Goal: Contribute content: Contribute content

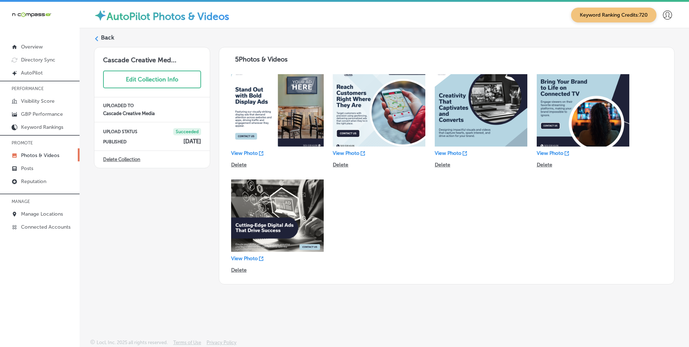
drag, startPoint x: 0, startPoint y: 0, endPoint x: 95, endPoint y: 39, distance: 102.7
click at [93, 39] on div "Back Cascade Creative Med... Edit Collection Info UPLOADED TO Cascade Creative …" at bounding box center [384, 166] width 609 height 277
click at [95, 39] on polygon at bounding box center [96, 38] width 3 height 5
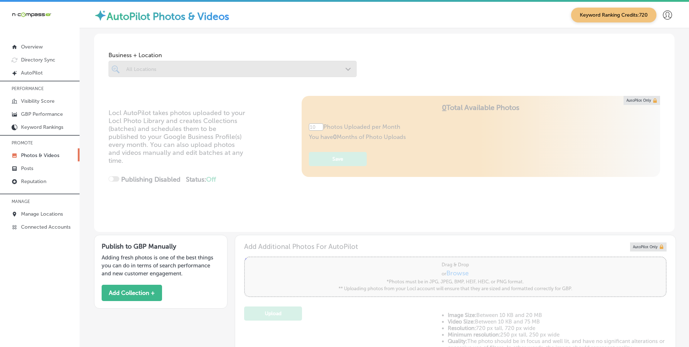
type input "5"
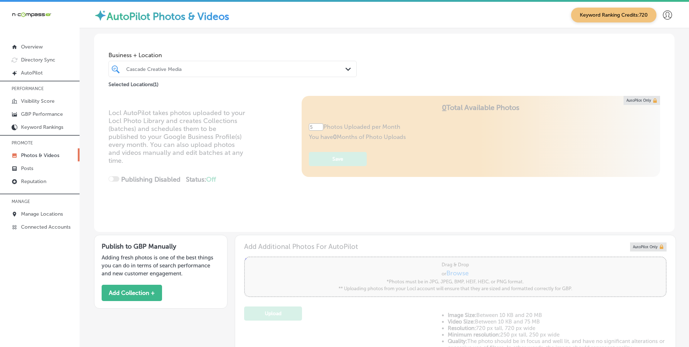
click at [345, 68] on icon "Path Created with Sketch." at bounding box center [347, 69] width 5 height 3
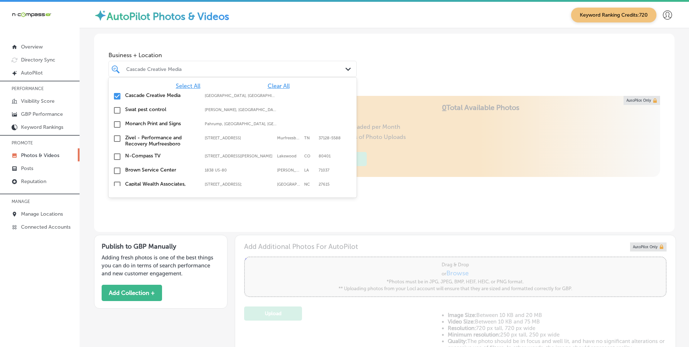
click at [279, 85] on span "Clear All" at bounding box center [279, 85] width 22 height 7
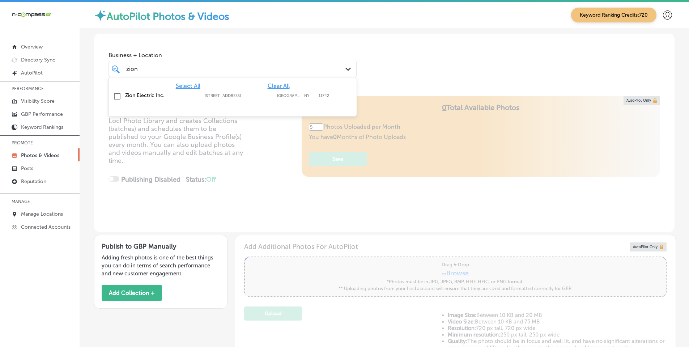
click at [157, 98] on label "Zion Electric Inc." at bounding box center [161, 95] width 72 height 6
type input "zion"
click at [396, 80] on div "Business + Location option [STREET_ADDRESS]. option [STREET_ADDRESS]. 2 results…" at bounding box center [384, 61] width 580 height 55
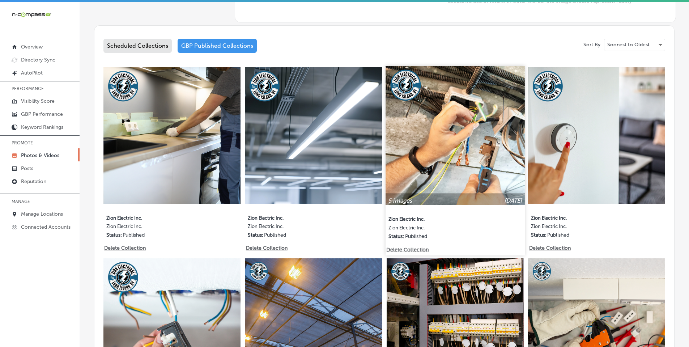
scroll to position [362, 0]
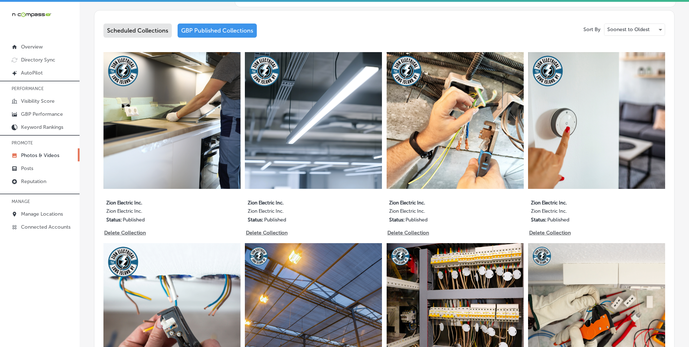
click at [128, 32] on div "Scheduled Collections" at bounding box center [137, 31] width 68 height 14
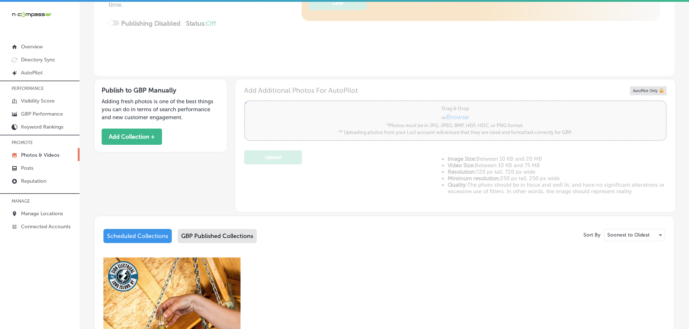
scroll to position [181, 0]
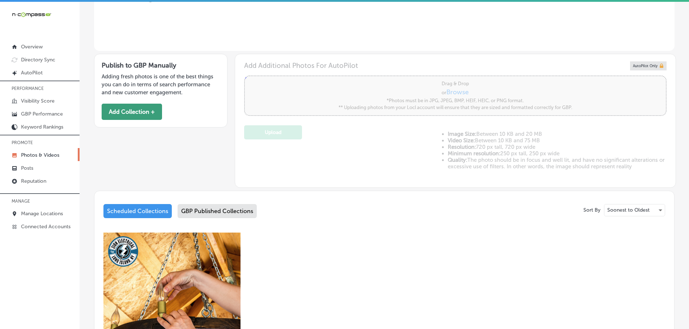
click at [140, 111] on button "Add Collection +" at bounding box center [132, 112] width 60 height 16
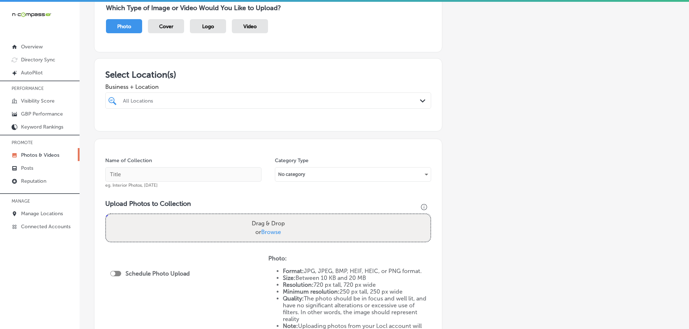
scroll to position [72, 0]
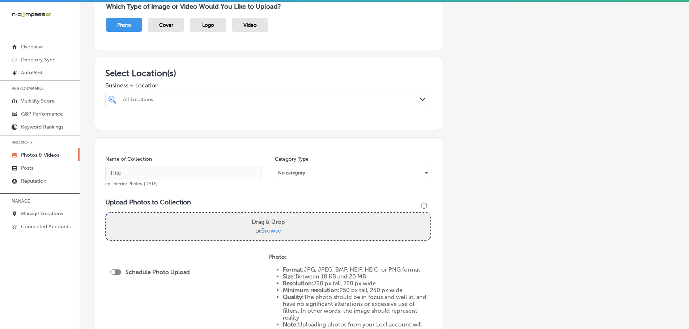
click at [412, 101] on div "All Locations" at bounding box center [272, 99] width 298 height 6
click at [147, 126] on label "Zion Electric Inc." at bounding box center [169, 126] width 95 height 6
type input "zion"
click at [261, 73] on h3 "Select Location(s)" at bounding box center [268, 73] width 326 height 10
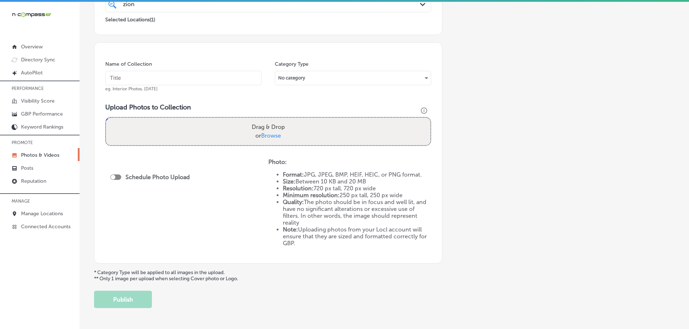
scroll to position [181, 0]
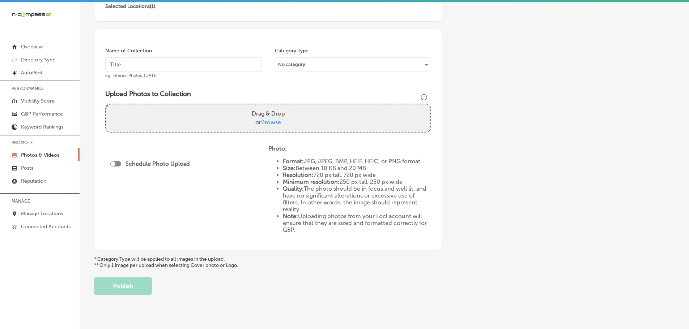
click at [267, 121] on span "Browse" at bounding box center [271, 122] width 20 height 7
click at [267, 107] on input "Drag & Drop or Browse" at bounding box center [268, 105] width 324 height 2
type input "C:\fakepath\Zion Electric Inc. (4).png"
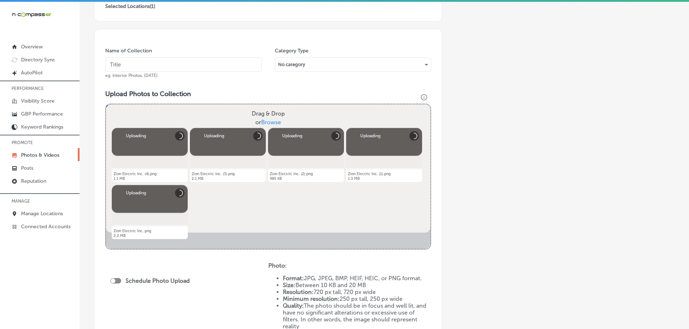
click at [150, 67] on input "text" at bounding box center [183, 64] width 156 height 14
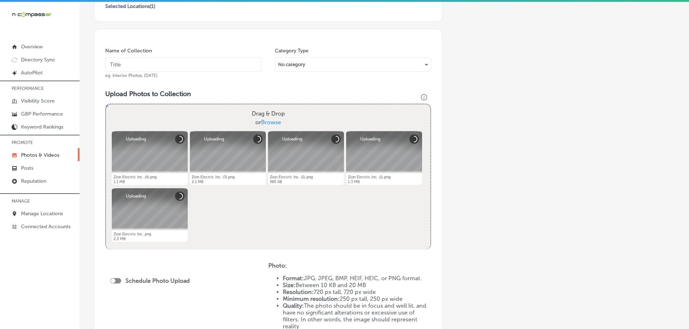
type input "X"
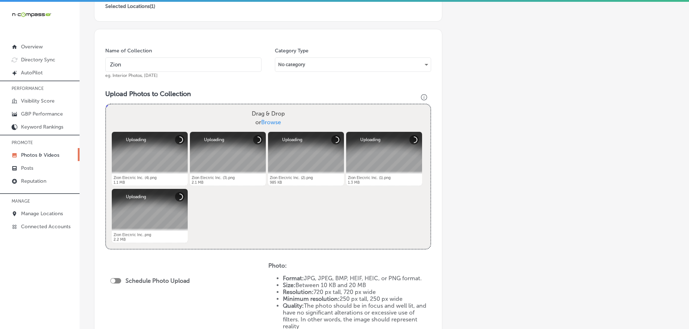
type input "Zion Electric Inc."
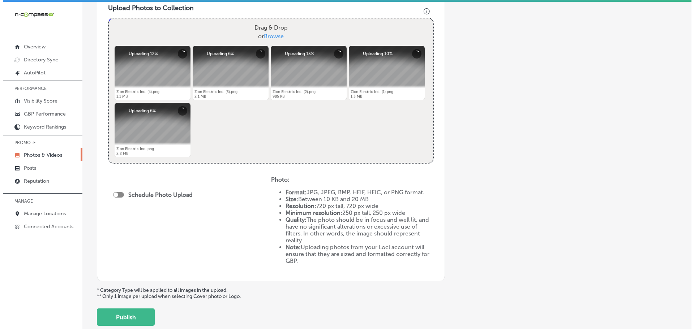
scroll to position [289, 0]
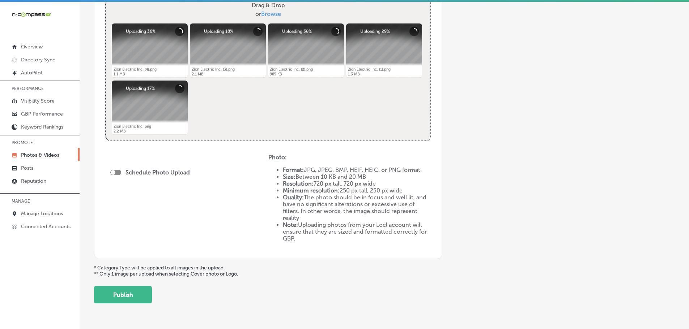
click at [116, 172] on div at bounding box center [115, 172] width 11 height 5
checkbox input "true"
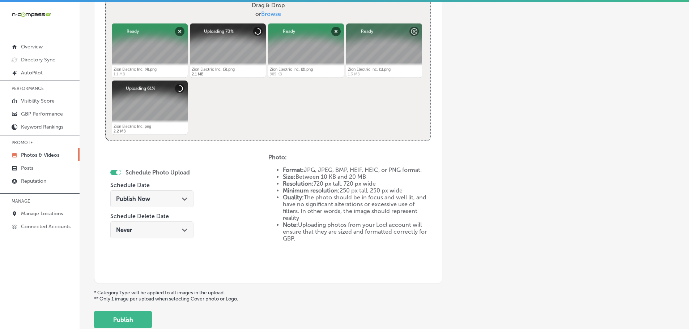
click at [183, 198] on icon "Path Created with Sketch." at bounding box center [184, 199] width 5 height 3
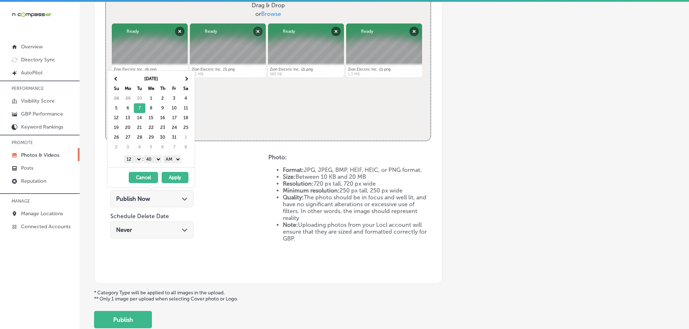
click at [135, 159] on select "1 2 3 4 5 6 7 8 9 10 11 12" at bounding box center [133, 159] width 18 height 8
click at [148, 159] on select "00 10 20 30 40 50" at bounding box center [153, 159] width 18 height 8
click at [175, 161] on select "AM PM" at bounding box center [172, 159] width 18 height 8
click at [170, 177] on button "Apply" at bounding box center [175, 177] width 27 height 11
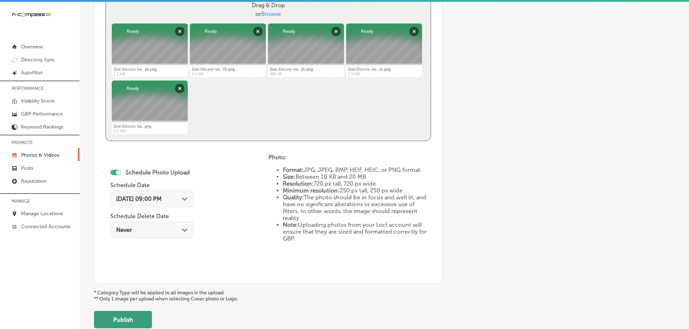
click at [133, 317] on button "Publish" at bounding box center [123, 319] width 58 height 17
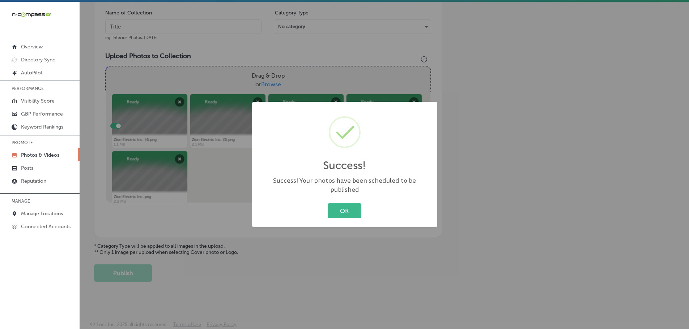
scroll to position [219, 0]
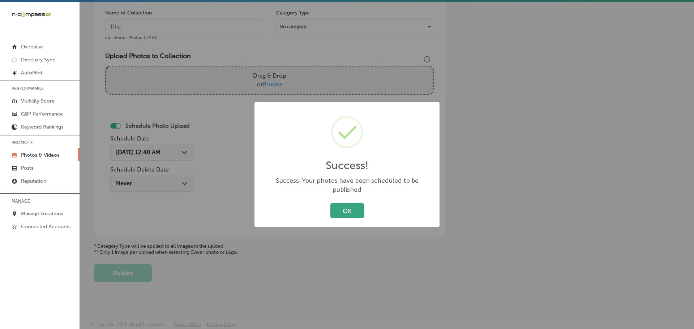
click at [350, 208] on button "OK" at bounding box center [347, 211] width 34 height 15
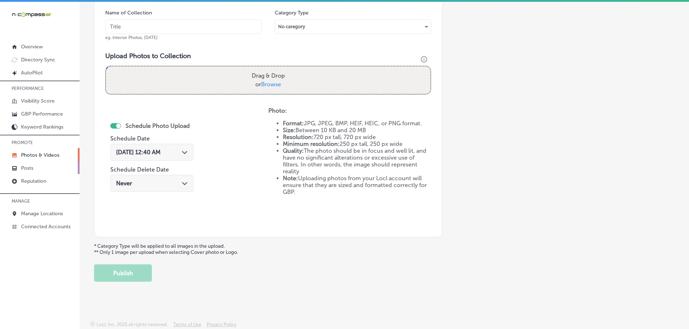
click at [25, 169] on p "Posts" at bounding box center [27, 168] width 12 height 6
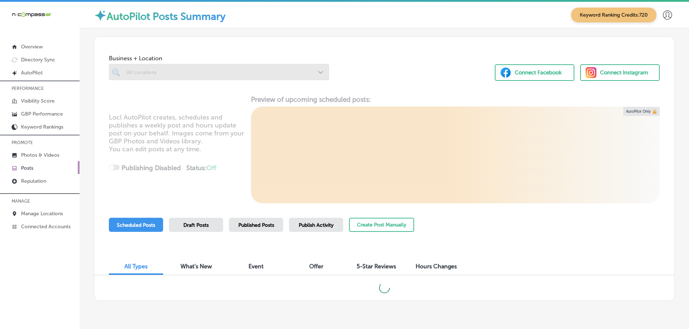
click at [182, 73] on div at bounding box center [219, 72] width 220 height 16
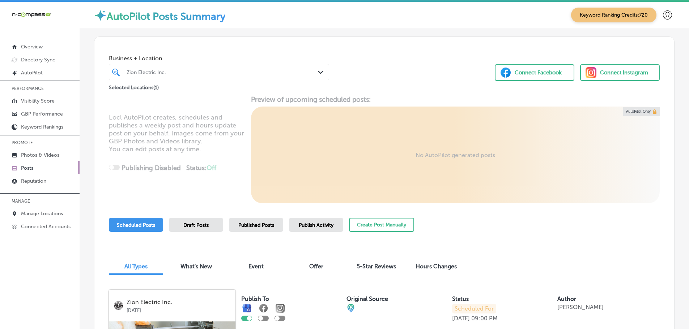
click at [315, 73] on div "Zion Electric Inc. Path Created with Sketch." at bounding box center [218, 72] width 219 height 11
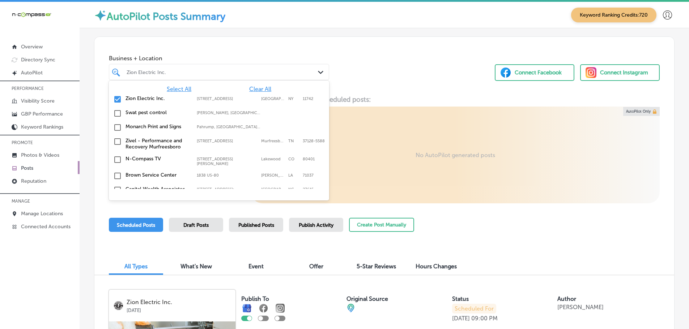
click at [259, 89] on span "Clear All" at bounding box center [260, 89] width 22 height 7
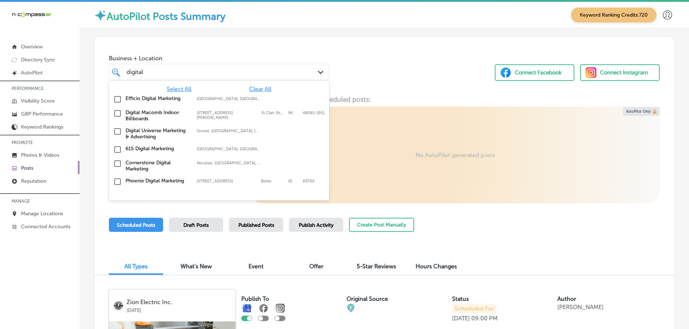
click at [162, 134] on label "Digital Universe Marketing & Advertising" at bounding box center [157, 134] width 64 height 12
type input "digital"
click at [423, 97] on div "Locl AutoPilot creates, schedules and publishes a weekly post and hours update …" at bounding box center [384, 149] width 580 height 108
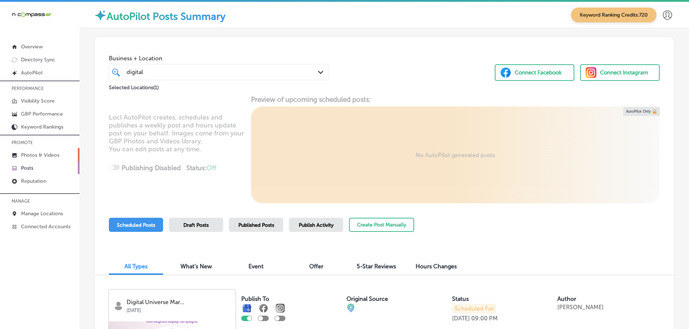
click at [34, 154] on p "Photos & Videos" at bounding box center [40, 155] width 38 height 6
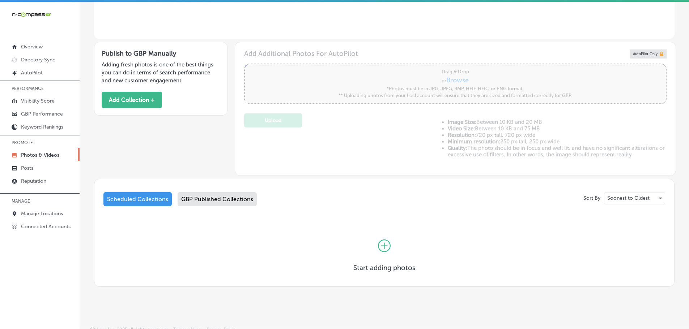
scroll to position [197, 0]
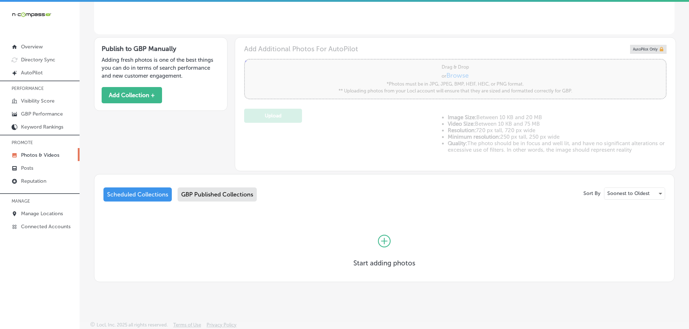
click at [214, 194] on div "GBP Published Collections" at bounding box center [217, 195] width 79 height 14
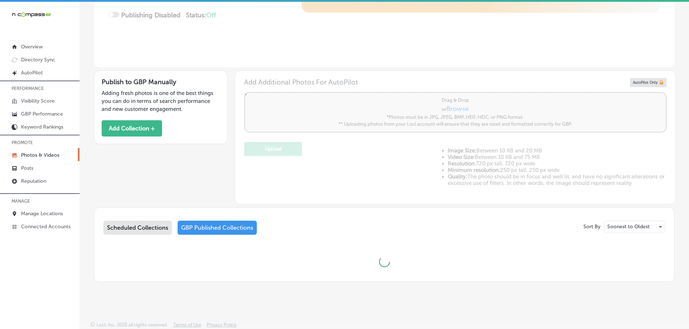
scroll to position [10, 0]
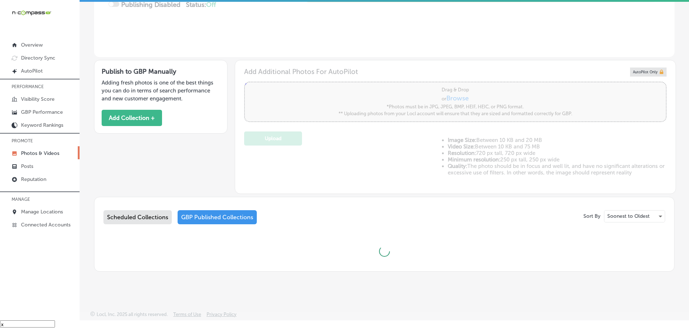
type input "5"
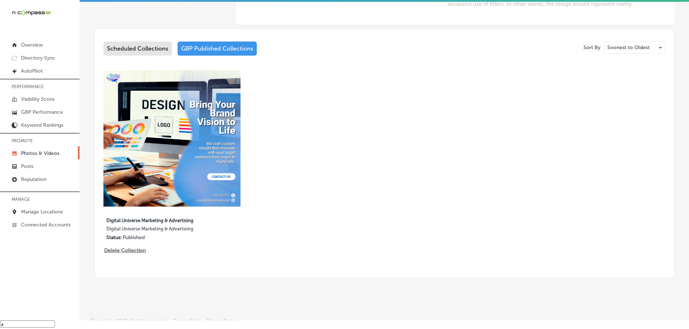
scroll to position [338, 0]
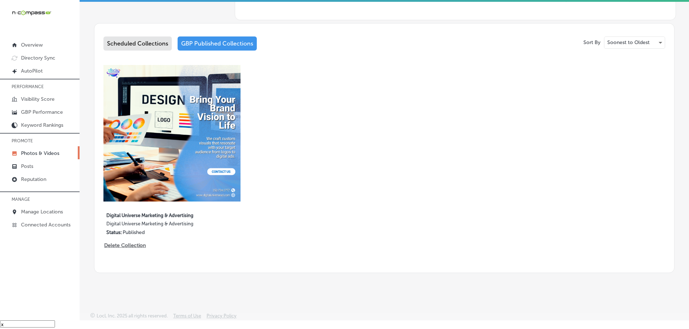
click at [129, 42] on div "Scheduled Collections" at bounding box center [137, 44] width 68 height 14
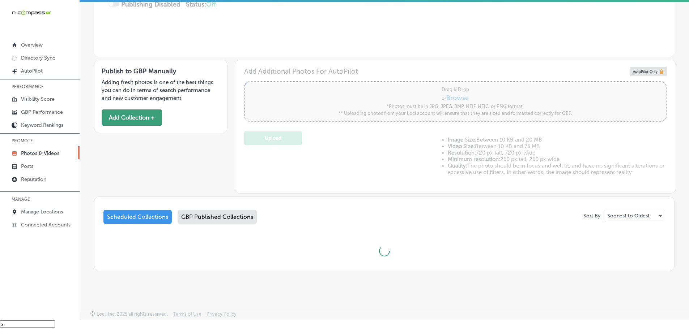
click at [129, 126] on button "Add Collection +" at bounding box center [132, 118] width 60 height 16
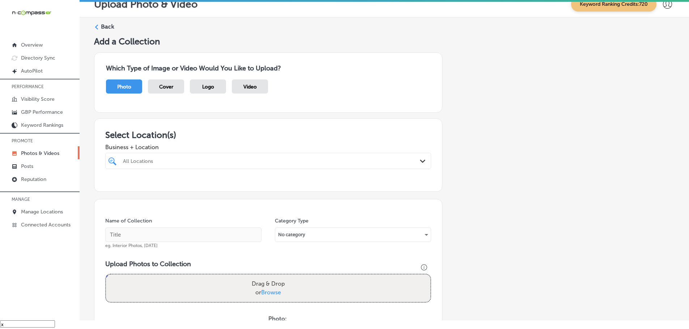
click at [420, 161] on icon "Path Created with Sketch." at bounding box center [422, 161] width 5 height 3
click at [148, 189] on label "Digital Universe Marketing & Advertising" at bounding box center [169, 187] width 95 height 6
type input "digital univer"
click at [246, 136] on h3 "Select Location(s)" at bounding box center [268, 135] width 326 height 10
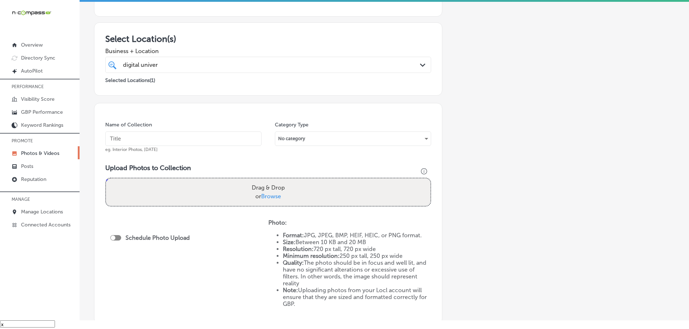
scroll to position [108, 0]
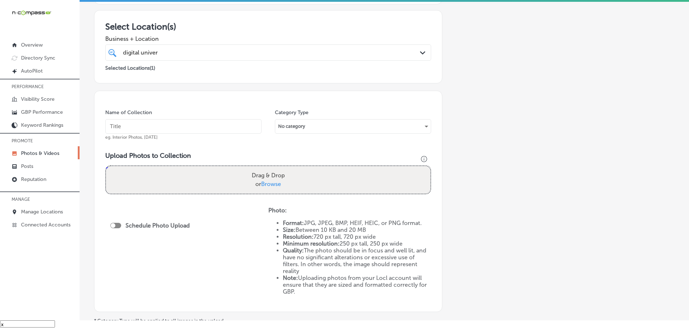
click at [267, 185] on span "Browse" at bounding box center [271, 184] width 20 height 7
click at [267, 168] on input "Drag & Drop or Browse" at bounding box center [268, 167] width 324 height 2
type input "C:\fakepath\Digital Universe Marketing & Advertising-19 (1).png"
click at [186, 127] on input "text" at bounding box center [183, 126] width 156 height 14
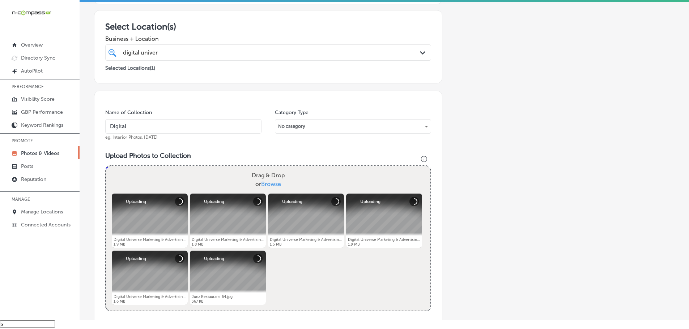
type input "Digital Universe Marketing & Advertising"
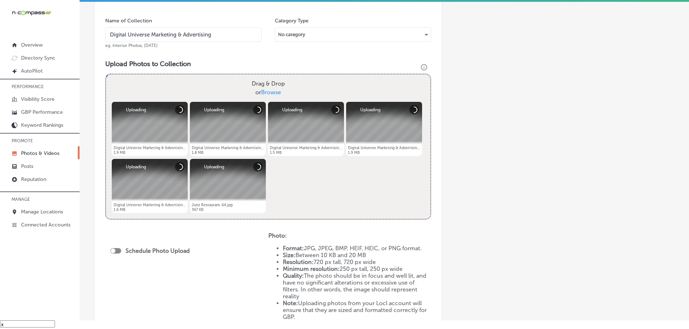
scroll to position [217, 0]
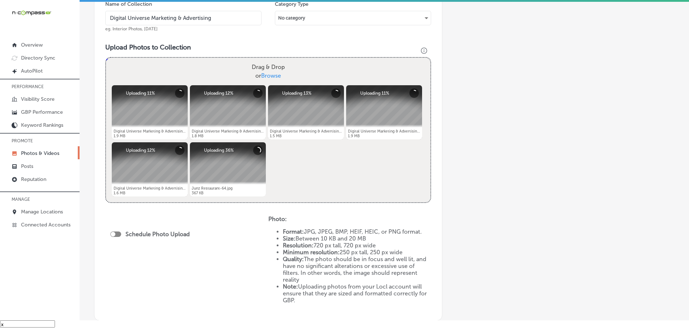
click at [116, 234] on div at bounding box center [115, 234] width 11 height 5
checkbox input "true"
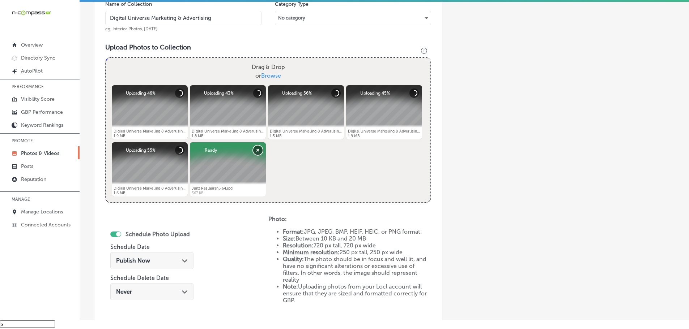
click at [256, 148] on button "Remove" at bounding box center [257, 150] width 9 height 9
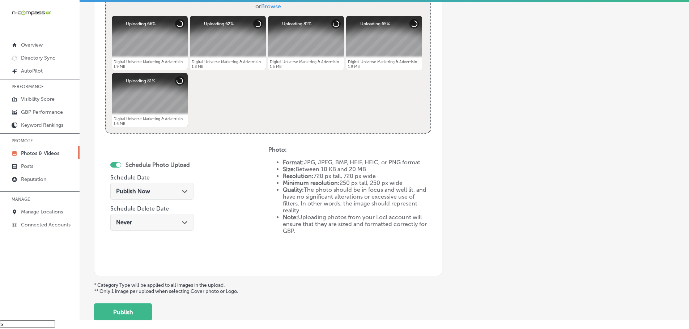
scroll to position [289, 0]
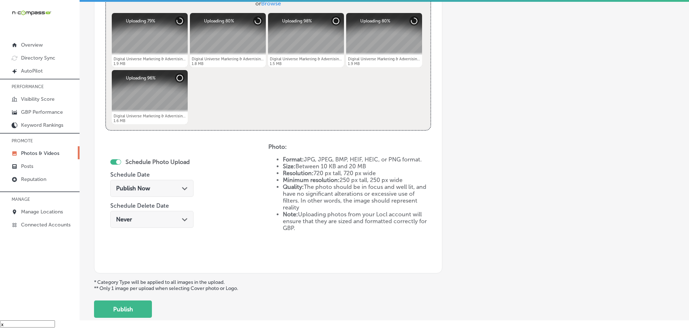
click at [183, 189] on icon "Path Created with Sketch." at bounding box center [184, 188] width 5 height 3
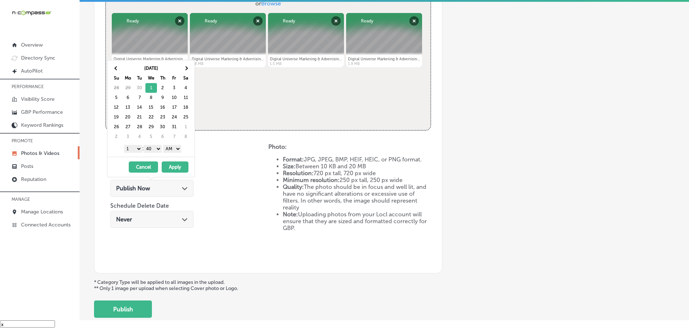
click at [131, 148] on select "1 2 3 4 5 6 7 8 9 10 11 12" at bounding box center [133, 149] width 18 height 8
click at [150, 148] on select "00 10 20 30 40 50" at bounding box center [153, 149] width 18 height 8
click at [170, 150] on select "AM PM" at bounding box center [172, 149] width 18 height 8
click at [174, 167] on button "Apply" at bounding box center [175, 167] width 27 height 11
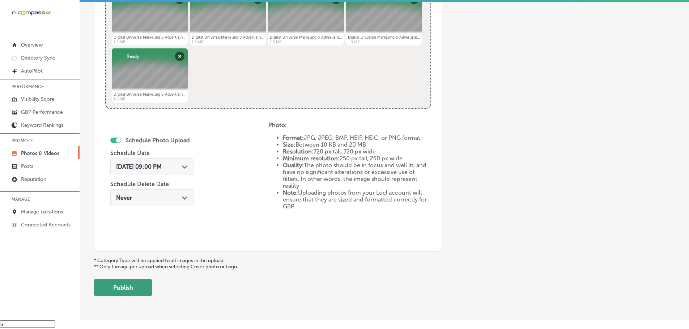
scroll to position [336, 0]
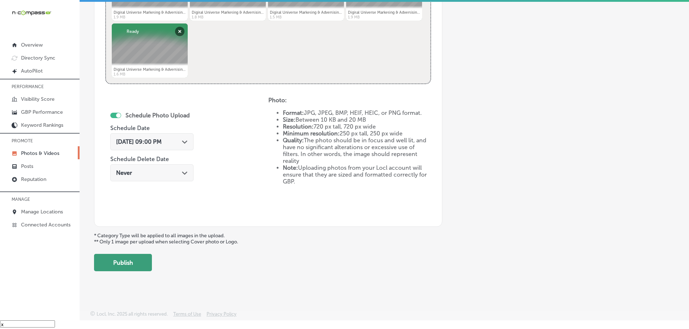
click at [131, 266] on button "Publish" at bounding box center [123, 262] width 58 height 17
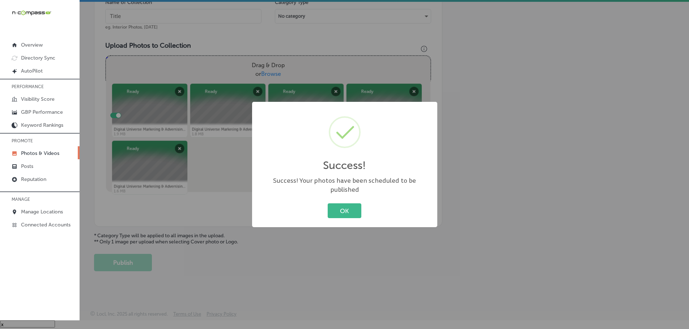
scroll to position [219, 0]
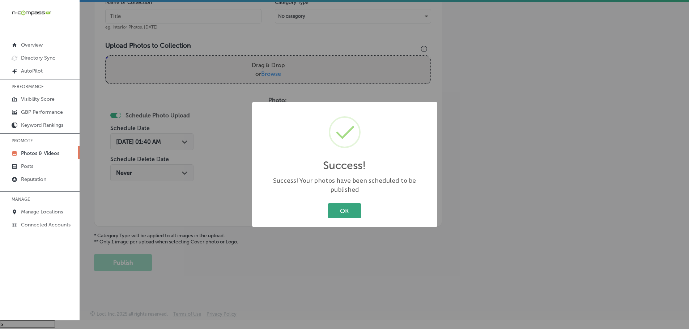
click at [343, 204] on button "OK" at bounding box center [345, 211] width 34 height 15
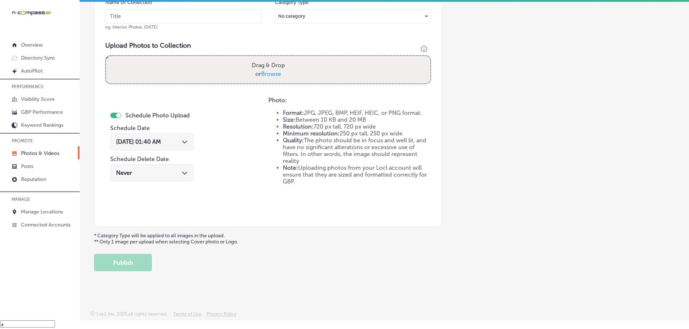
click at [266, 75] on span "Browse" at bounding box center [271, 74] width 20 height 7
click at [266, 58] on input "Drag & Drop or Browse" at bounding box center [268, 57] width 324 height 2
type input "C:\fakepath\Digital Universe Marketing & Advertising-19 (2).png"
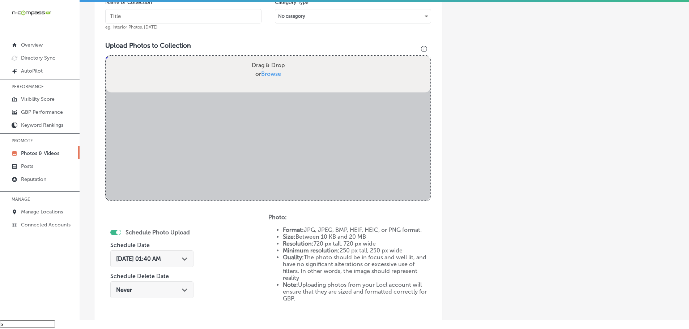
click at [195, 21] on input "text" at bounding box center [183, 16] width 156 height 14
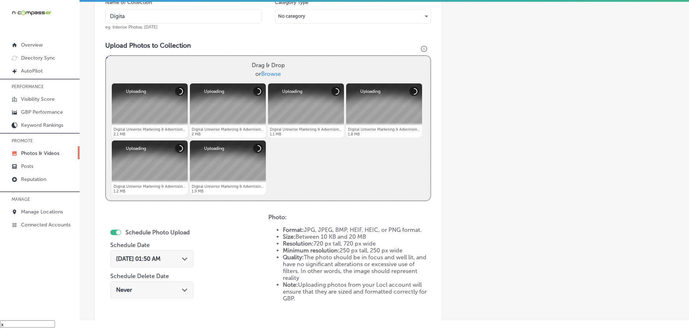
type input "Digital Universe Marketing & Advertising"
click at [187, 260] on polygon at bounding box center [184, 259] width 5 height 3
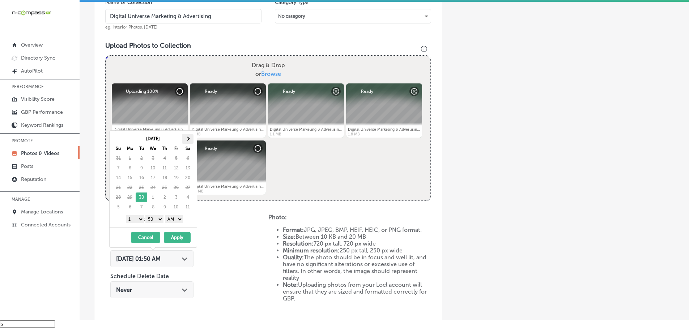
click at [191, 137] on th at bounding box center [188, 139] width 12 height 10
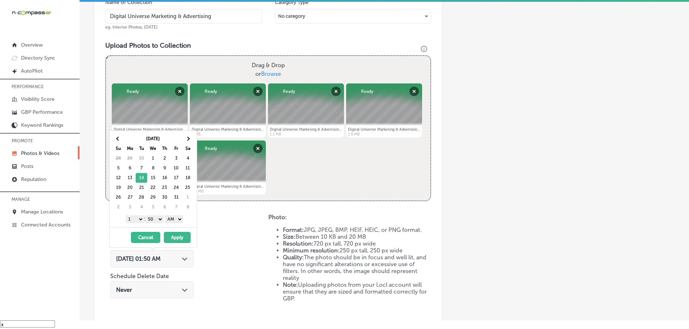
click at [131, 215] on select "1 2 3 4 5 6 7 8 9 10 11 12" at bounding box center [135, 219] width 18 height 8
click at [118, 141] on th at bounding box center [118, 139] width 12 height 10
click at [158, 220] on select "00 10 20 30 40 50" at bounding box center [154, 219] width 18 height 8
click at [175, 220] on select "AM PM" at bounding box center [174, 219] width 18 height 8
click at [177, 235] on button "Apply" at bounding box center [177, 237] width 27 height 11
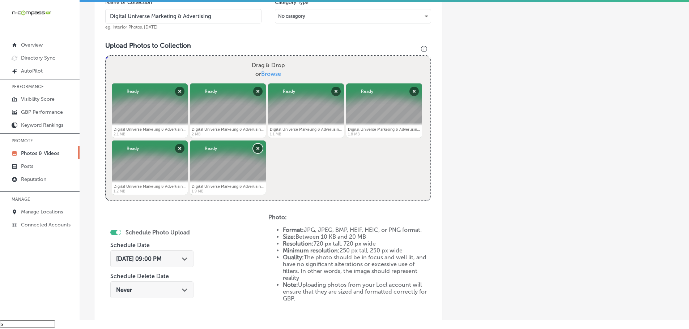
click at [255, 145] on button "Remove" at bounding box center [257, 148] width 9 height 9
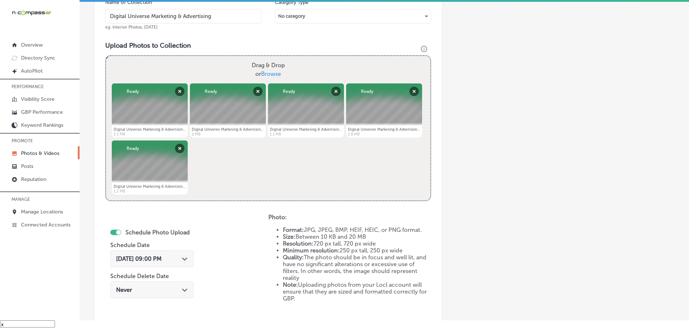
scroll to position [291, 0]
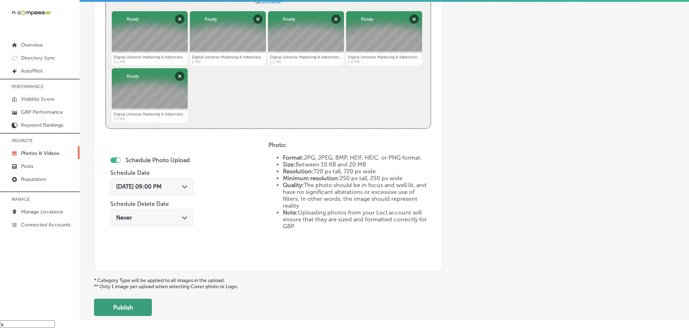
click at [123, 310] on button "Publish" at bounding box center [123, 307] width 58 height 17
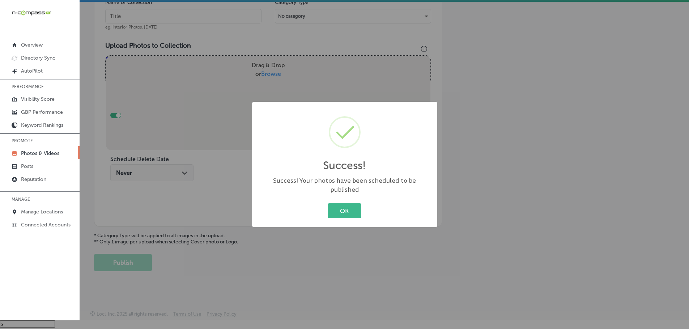
scroll to position [219, 0]
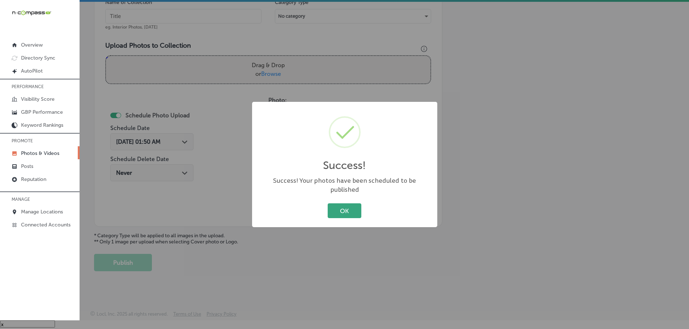
click at [340, 206] on button "OK" at bounding box center [345, 211] width 34 height 15
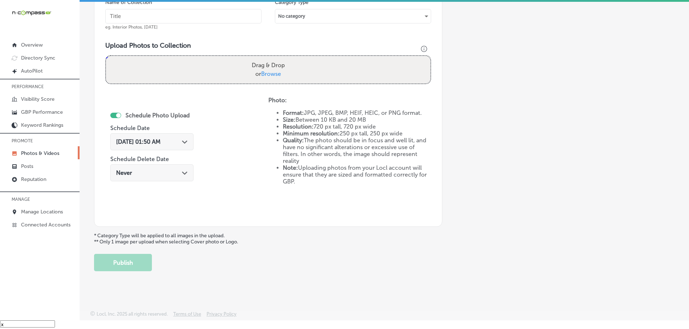
click at [274, 75] on span "Browse" at bounding box center [271, 74] width 20 height 7
click at [274, 58] on input "Drag & Drop or Browse" at bounding box center [268, 57] width 324 height 2
type input "C:\fakepath\Digital Universe Marketing & Advertising-19 (4).png"
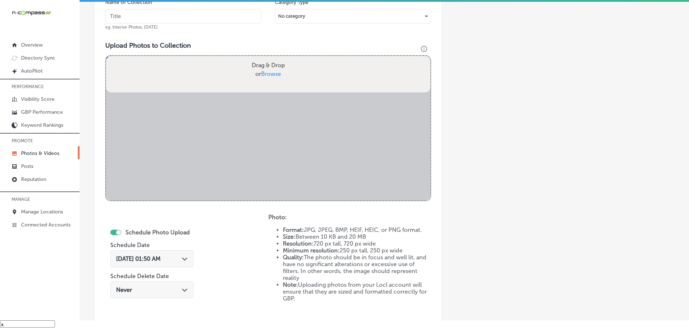
click at [201, 19] on input "text" at bounding box center [183, 16] width 156 height 14
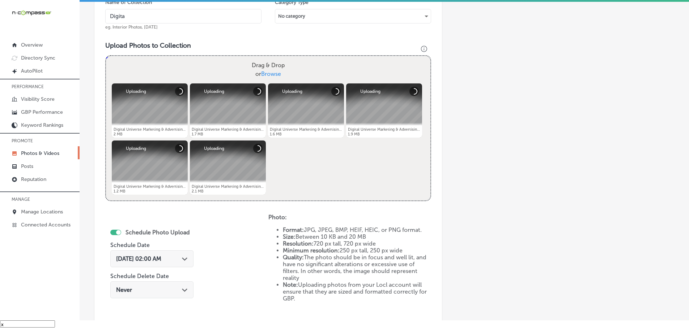
type input "Digital Universe Marketing & Advertising"
click at [187, 258] on icon "Path Created with Sketch." at bounding box center [184, 259] width 5 height 3
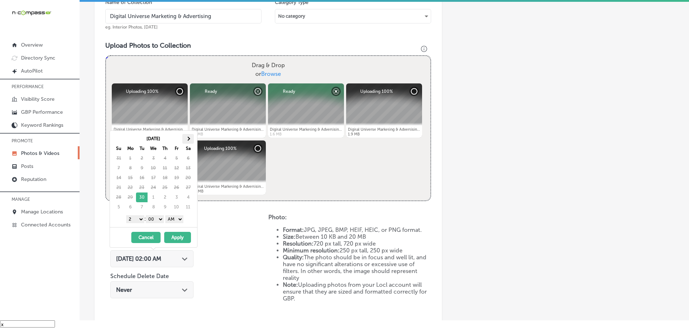
click at [191, 138] on th at bounding box center [188, 139] width 12 height 10
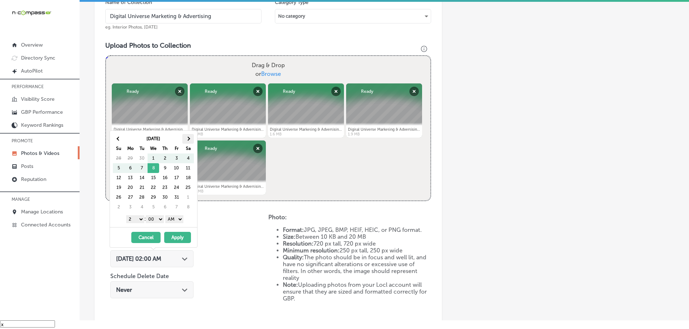
click at [191, 139] on th at bounding box center [188, 139] width 12 height 10
click at [114, 140] on th at bounding box center [119, 139] width 12 height 10
click at [114, 138] on th at bounding box center [119, 139] width 12 height 10
click at [190, 140] on th at bounding box center [188, 139] width 12 height 10
click at [139, 220] on select "1 2 3 4 5 6 7 8 9 10 11 12" at bounding box center [135, 219] width 18 height 8
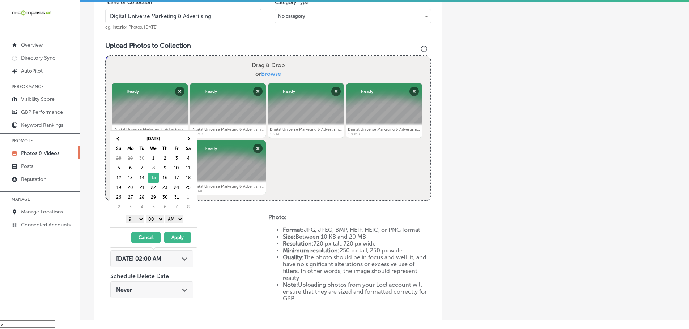
click at [176, 219] on select "AM PM" at bounding box center [174, 219] width 18 height 8
click at [178, 235] on button "Apply" at bounding box center [177, 237] width 27 height 11
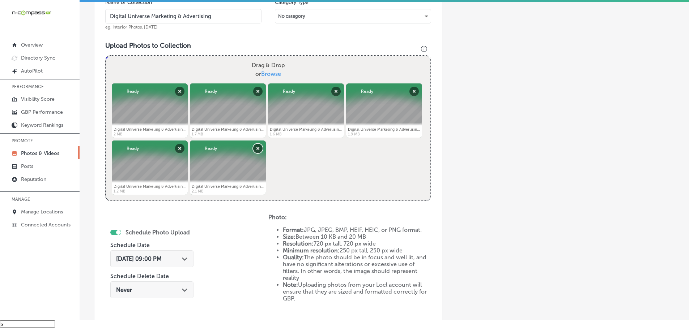
click at [257, 148] on button "Remove" at bounding box center [257, 148] width 9 height 9
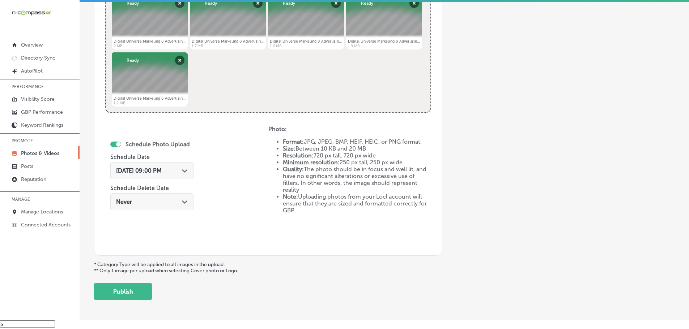
scroll to position [327, 0]
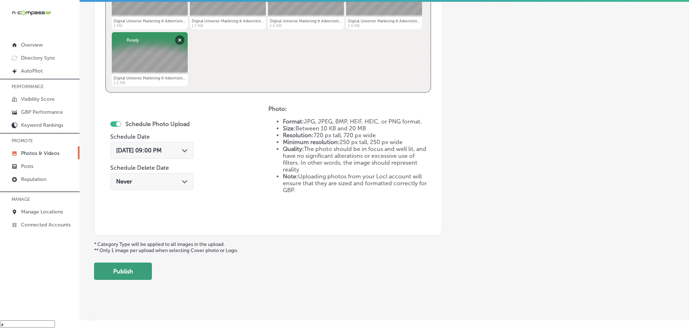
click at [143, 266] on button "Publish" at bounding box center [123, 271] width 58 height 17
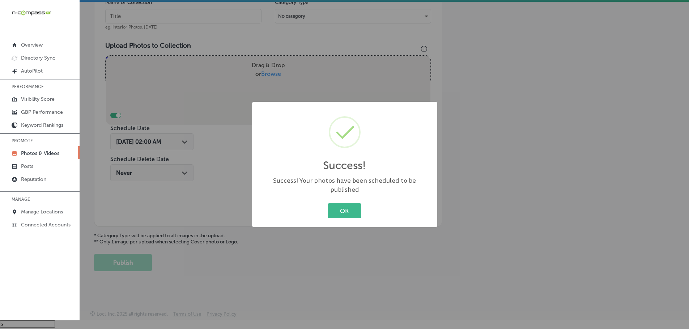
scroll to position [219, 0]
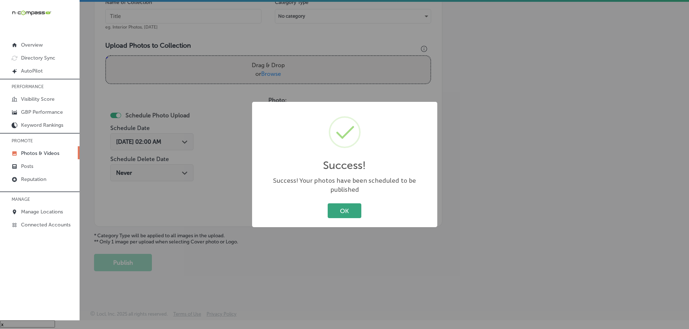
click at [336, 213] on button "OK" at bounding box center [345, 211] width 34 height 15
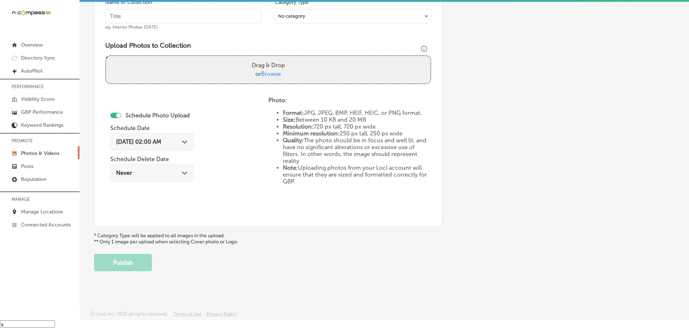
click at [273, 71] on span "Browse" at bounding box center [271, 74] width 20 height 7
click at [273, 58] on input "Drag & Drop or Browse" at bounding box center [268, 57] width 324 height 2
type input "C:\fakepath\Digital Universe Marketing & Advertising-19 (3).png"
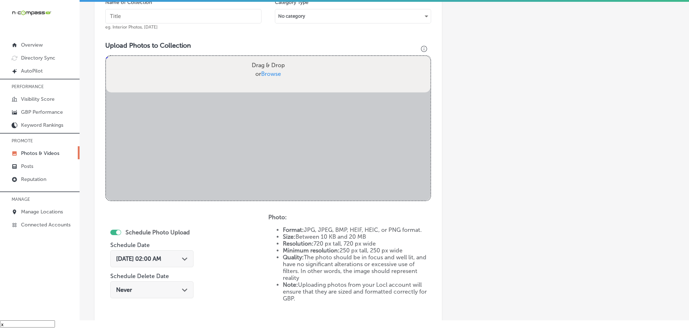
click at [160, 14] on input "text" at bounding box center [183, 16] width 156 height 14
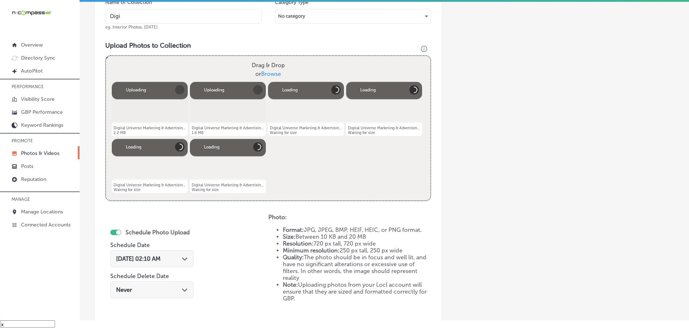
type input "Digital Universe Marketing & Advertising"
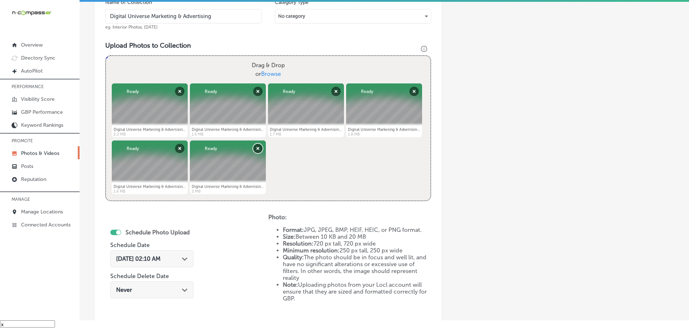
click at [257, 148] on button "Remove" at bounding box center [257, 148] width 9 height 9
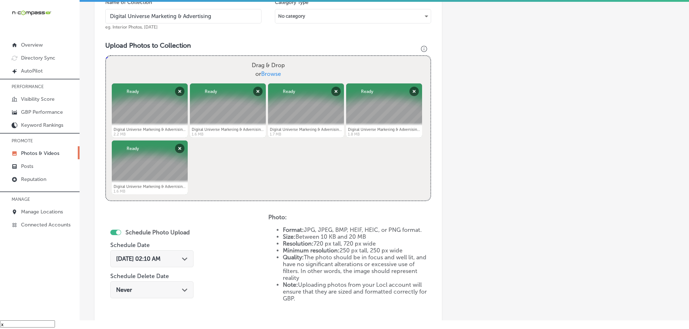
click at [187, 257] on div "Path Created with Sketch." at bounding box center [185, 259] width 6 height 6
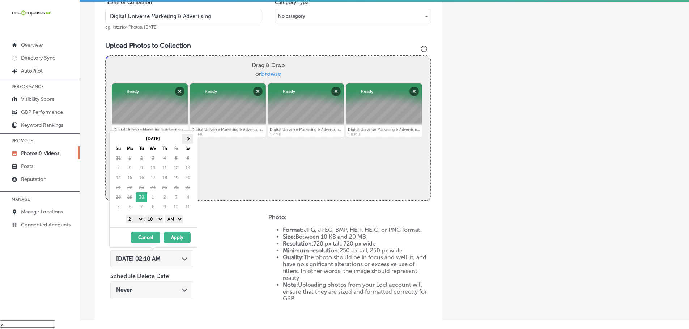
click at [188, 136] on th at bounding box center [188, 139] width 12 height 10
click at [135, 221] on select "1 2 3 4 5 6 7 8 9 10 11 12" at bounding box center [135, 219] width 18 height 8
click at [155, 217] on select "00 10 20 30 40 50" at bounding box center [154, 219] width 18 height 8
click at [174, 219] on select "AM PM" at bounding box center [174, 219] width 18 height 8
click at [175, 237] on button "Apply" at bounding box center [177, 237] width 27 height 11
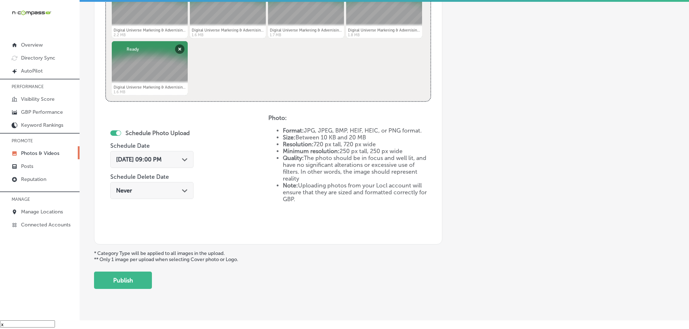
scroll to position [327, 0]
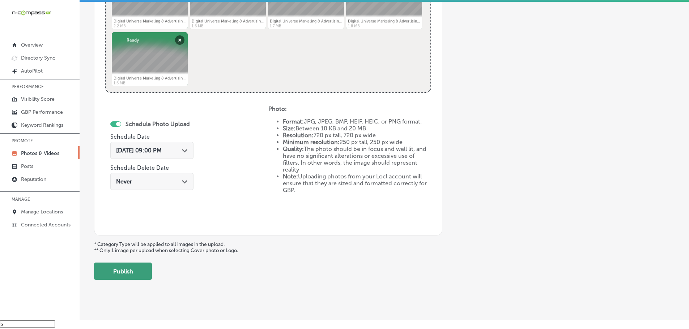
click at [138, 269] on button "Publish" at bounding box center [123, 271] width 58 height 17
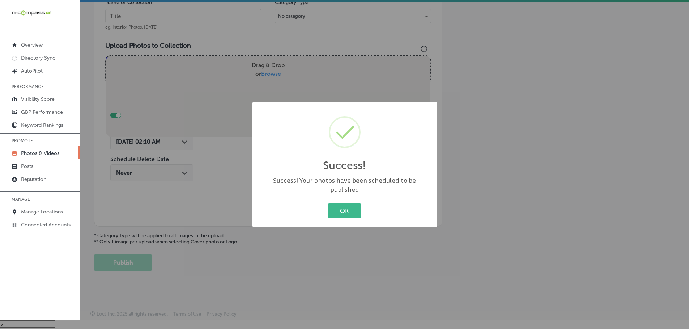
scroll to position [219, 0]
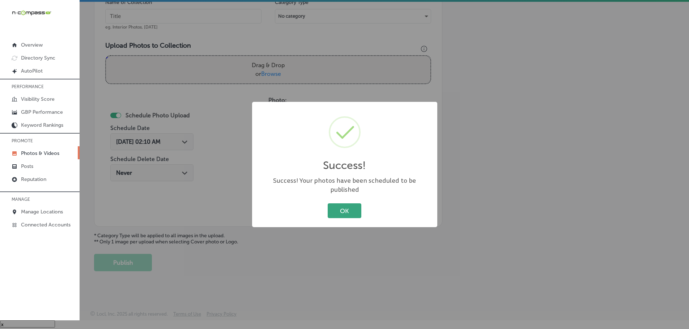
click at [347, 206] on button "OK" at bounding box center [345, 211] width 34 height 15
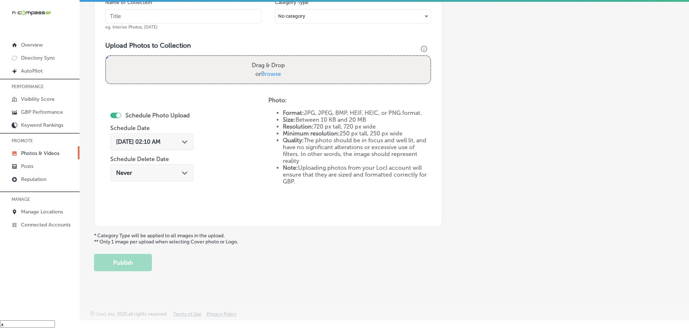
click at [268, 72] on span "Browse" at bounding box center [271, 74] width 20 height 7
click at [268, 58] on input "Drag & Drop or Browse" at bounding box center [268, 57] width 324 height 2
type input "C:\fakepath\Digital Universe Marketing & Advertising-19 (5).png"
click at [183, 20] on input "text" at bounding box center [183, 16] width 156 height 14
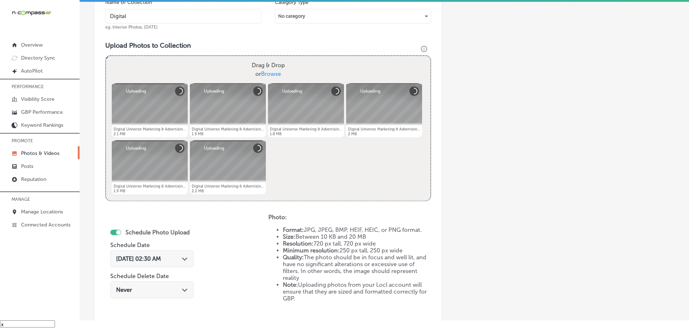
type input "Digital Universe Marketing & Advertising"
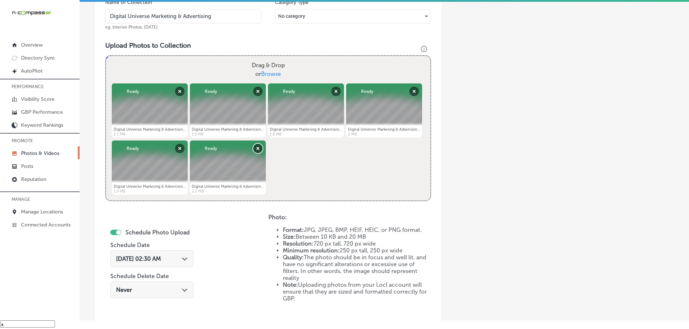
click at [256, 149] on button "Remove" at bounding box center [257, 148] width 9 height 9
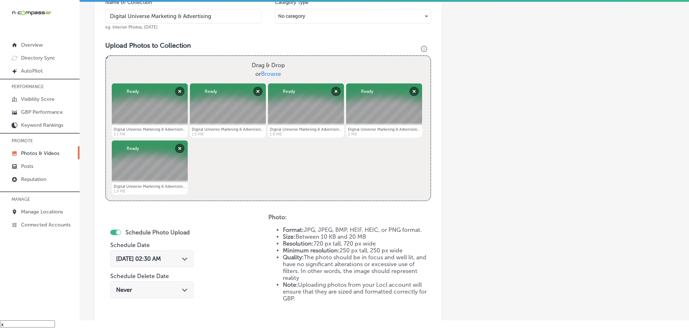
click at [185, 256] on div "Path Created with Sketch." at bounding box center [185, 259] width 6 height 6
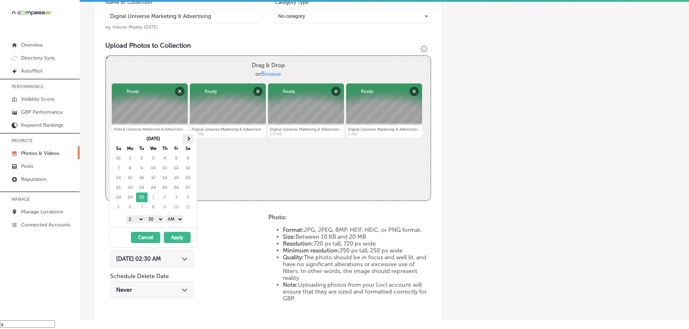
click at [189, 139] on span at bounding box center [188, 139] width 4 height 4
click at [134, 221] on select "1 2 3 4 5 6 7 8 9 10 11 12" at bounding box center [135, 219] width 18 height 8
click at [153, 217] on select "00 10 20 30 40 50" at bounding box center [155, 219] width 18 height 8
click at [171, 220] on select "AM PM" at bounding box center [174, 219] width 18 height 8
click at [176, 236] on button "Apply" at bounding box center [177, 237] width 27 height 11
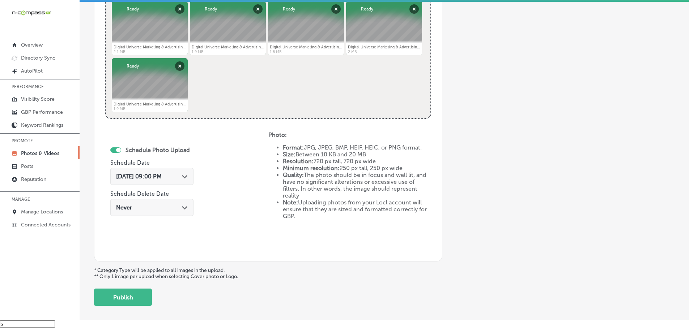
scroll to position [327, 0]
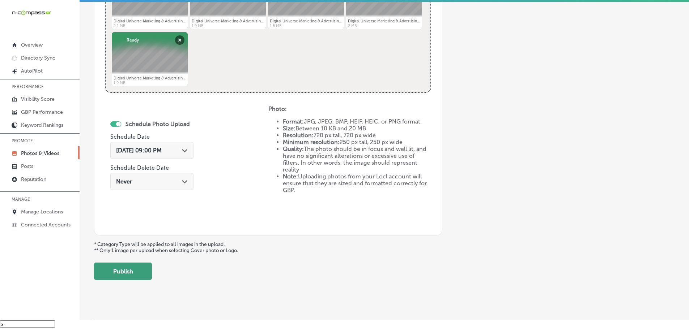
click at [140, 269] on button "Publish" at bounding box center [123, 271] width 58 height 17
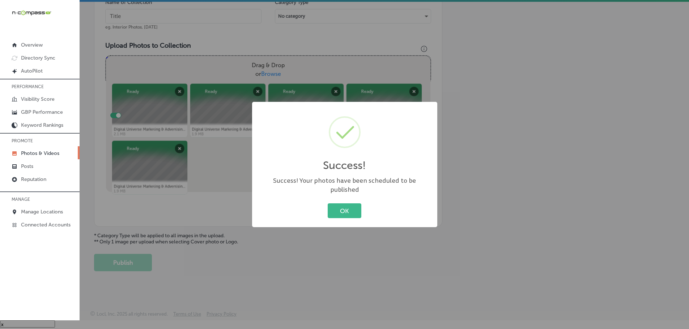
scroll to position [219, 0]
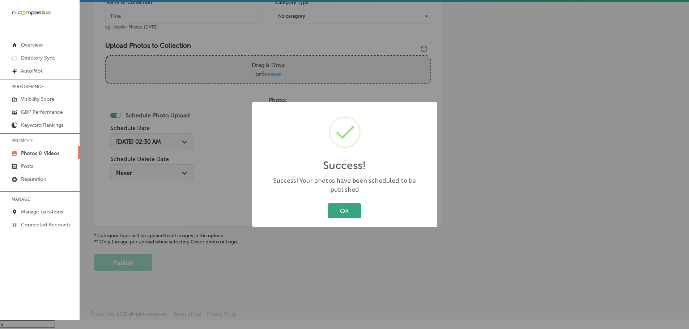
click at [346, 205] on button "OK" at bounding box center [345, 211] width 34 height 15
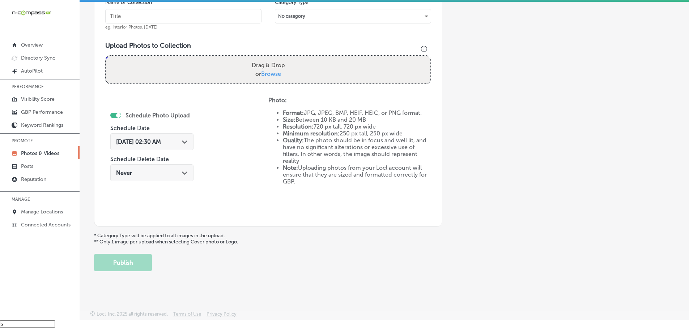
click at [265, 73] on span "Browse" at bounding box center [271, 74] width 20 height 7
click at [265, 58] on input "Drag & Drop or Browse" at bounding box center [268, 57] width 324 height 2
type input "C:\fakepath\Digital Universe Marketing & Advertising-19 (6).png"
click at [199, 16] on input "text" at bounding box center [183, 16] width 156 height 14
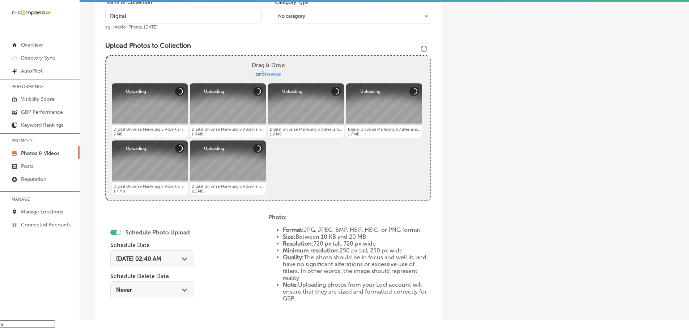
type input "Digital Universe Marketing & Advertising"
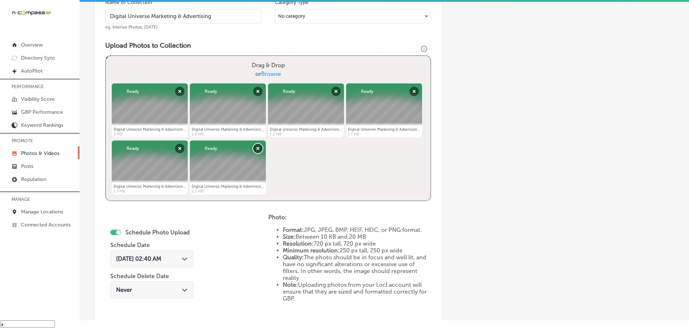
click at [259, 149] on button "Remove" at bounding box center [257, 148] width 9 height 9
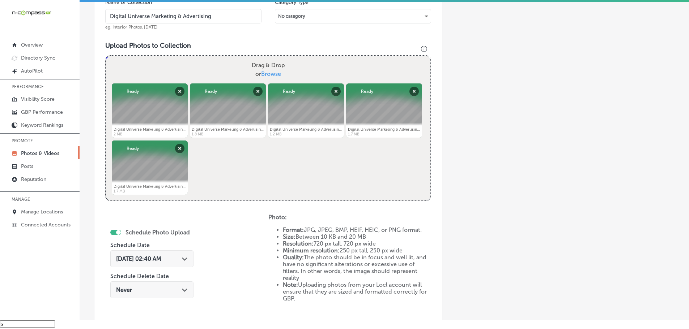
click at [186, 256] on div "Path Created with Sketch." at bounding box center [185, 259] width 6 height 6
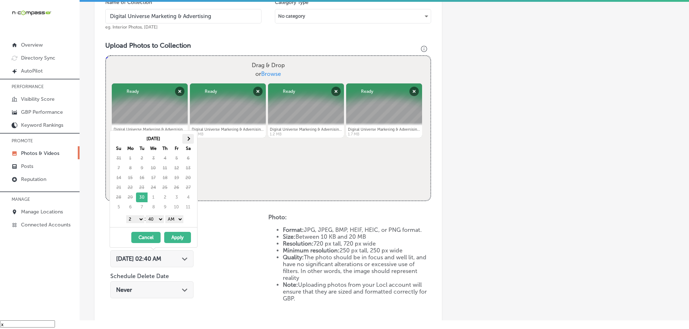
click at [191, 141] on th at bounding box center [188, 139] width 12 height 10
click at [133, 219] on select "1 2 3 4 5 6 7 8 9 10 11 12" at bounding box center [135, 219] width 18 height 8
click at [154, 219] on select "00 10 20 30 40 50" at bounding box center [155, 219] width 18 height 8
click at [171, 220] on select "AM PM" at bounding box center [174, 219] width 18 height 8
click at [179, 237] on button "Apply" at bounding box center [177, 237] width 27 height 11
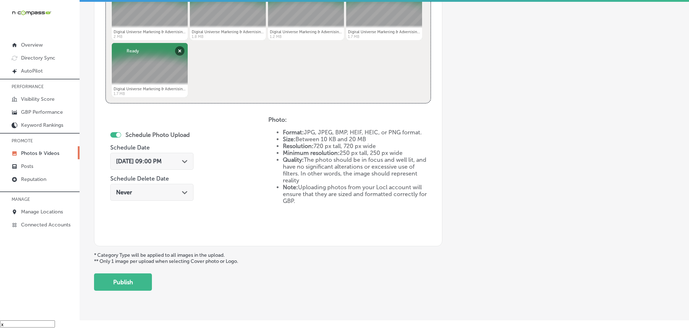
scroll to position [336, 0]
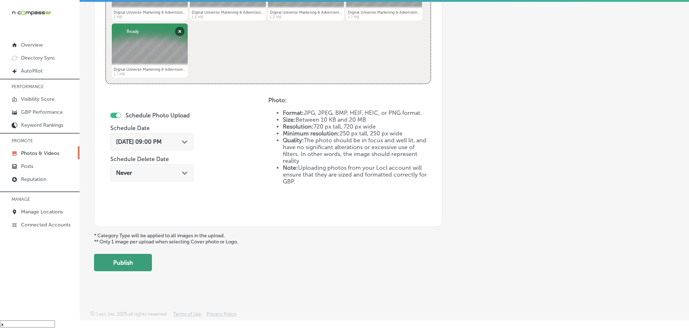
click at [140, 256] on button "Publish" at bounding box center [123, 262] width 58 height 17
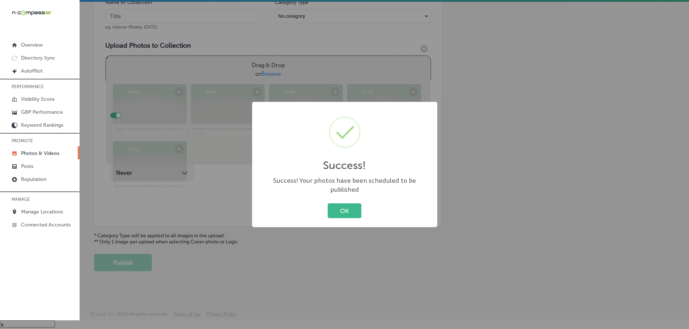
scroll to position [219, 0]
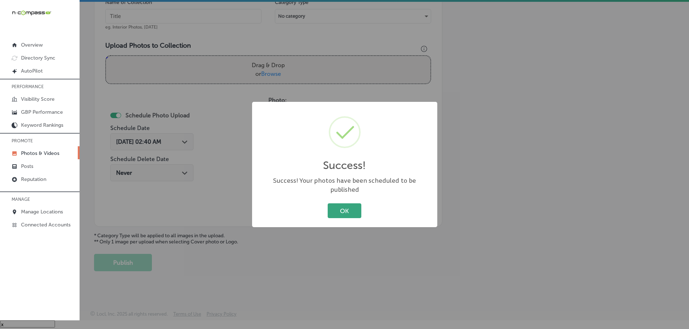
click at [340, 206] on button "OK" at bounding box center [345, 211] width 34 height 15
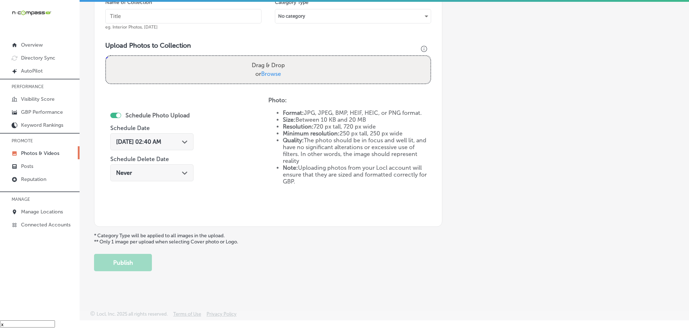
click at [271, 74] on span "Browse" at bounding box center [271, 74] width 20 height 7
click at [271, 58] on input "Drag & Drop or Browse" at bounding box center [268, 57] width 324 height 2
type input "C:\fakepath\Digital Universe Marketing & Advertising-19 (7).png"
click at [191, 20] on input "text" at bounding box center [183, 16] width 156 height 14
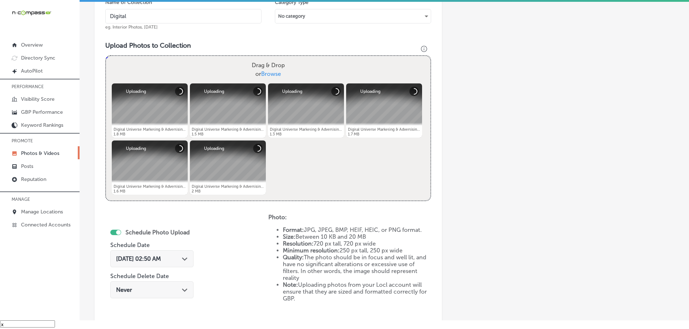
type input "Digital Universe Marketing & Advertising"
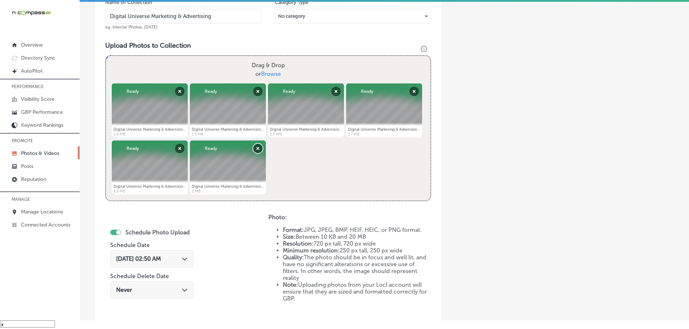
click at [257, 149] on button "Remove" at bounding box center [257, 148] width 9 height 9
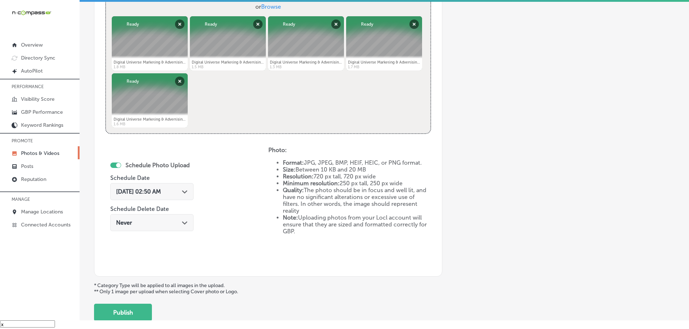
scroll to position [291, 0]
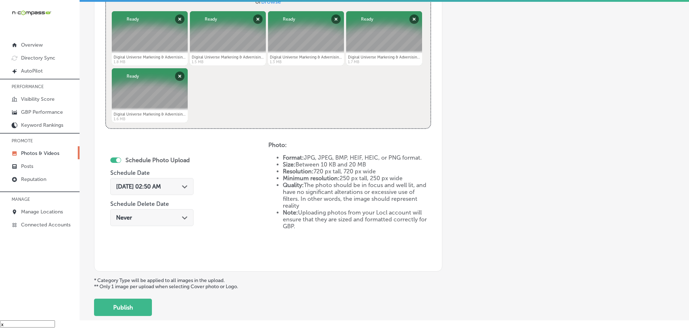
click at [181, 186] on div "[DATE] 02:50 AM Path Created with Sketch." at bounding box center [152, 186] width 72 height 7
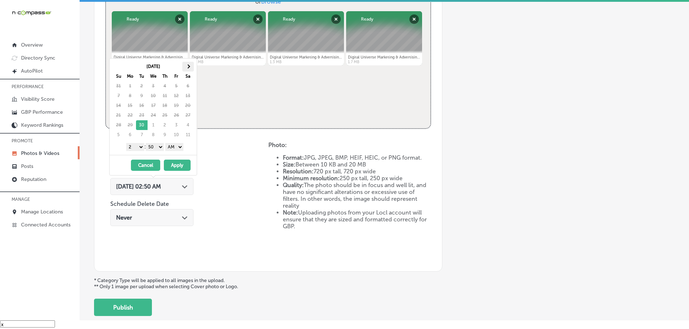
click at [186, 67] on span at bounding box center [188, 66] width 4 height 4
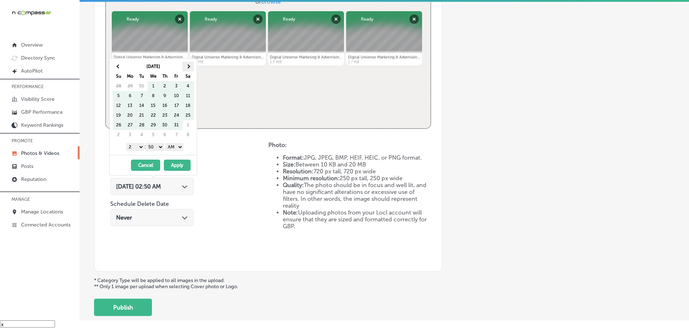
click at [187, 66] on span at bounding box center [188, 66] width 4 height 4
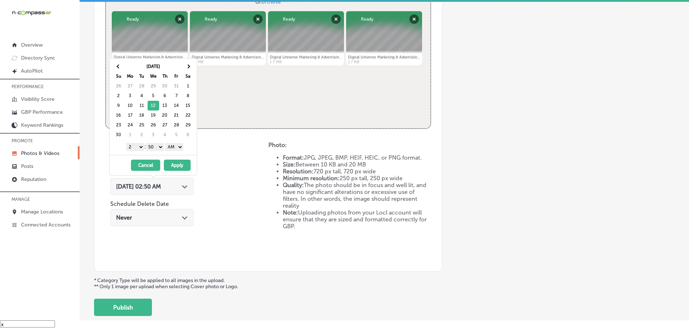
click at [130, 149] on select "1 2 3 4 5 6 7 8 9 10 11 12" at bounding box center [135, 147] width 18 height 8
click at [151, 144] on select "00 10 20 30 40 50" at bounding box center [155, 147] width 18 height 8
click at [154, 150] on select "00 10 20 30 40 50" at bounding box center [155, 147] width 18 height 8
click at [158, 146] on select "00 10 20 30 40 50" at bounding box center [155, 147] width 18 height 8
click at [176, 146] on select "AM PM" at bounding box center [174, 147] width 18 height 8
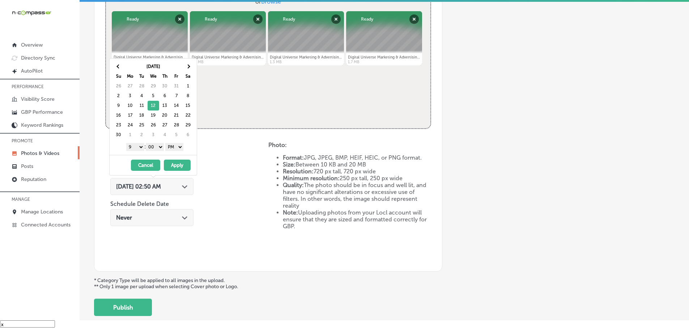
click at [177, 166] on button "Apply" at bounding box center [177, 165] width 27 height 11
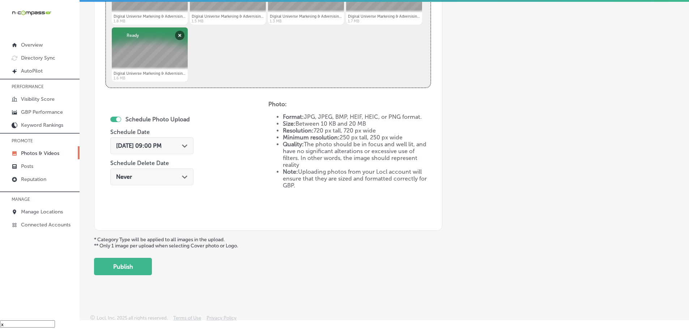
scroll to position [336, 0]
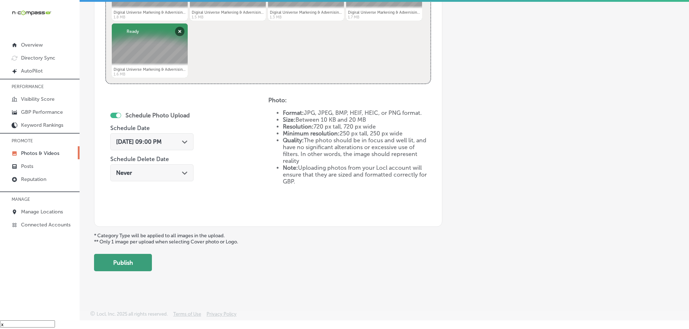
click at [131, 263] on button "Publish" at bounding box center [123, 262] width 58 height 17
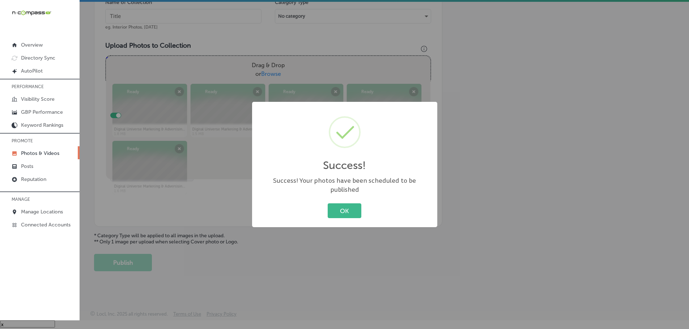
scroll to position [219, 0]
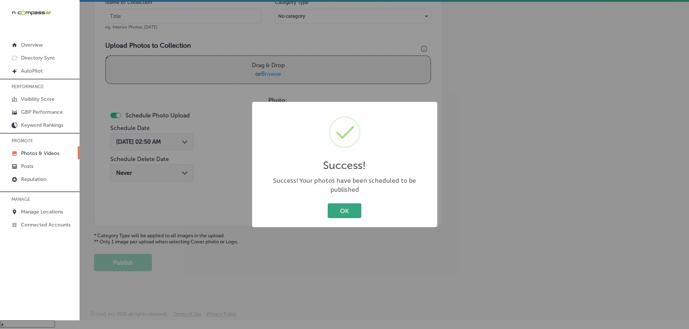
click at [341, 208] on button "OK" at bounding box center [345, 211] width 34 height 15
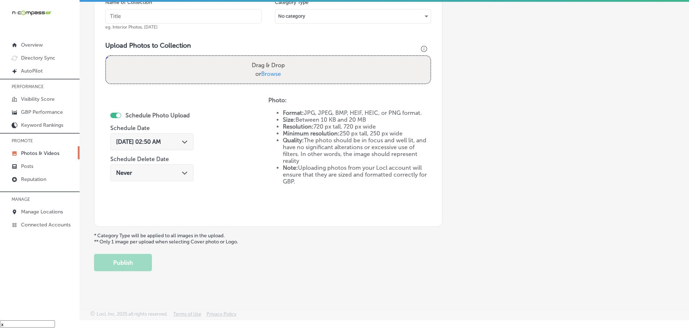
click at [278, 73] on span "Browse" at bounding box center [271, 74] width 20 height 7
click at [278, 58] on input "Drag & Drop or Browse" at bounding box center [268, 57] width 324 height 2
type input "C:\fakepath\Digital Universe Marketing & Advertising-19 (8).png"
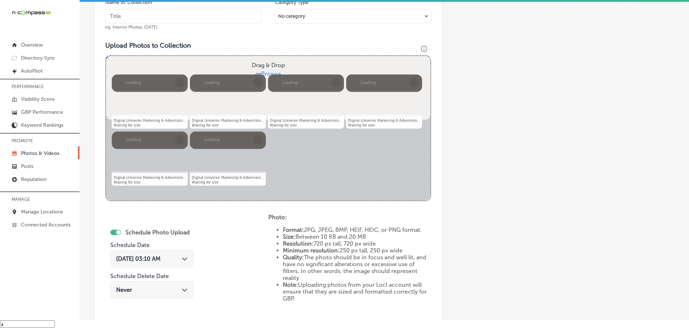
click at [205, 19] on input "text" at bounding box center [183, 16] width 156 height 14
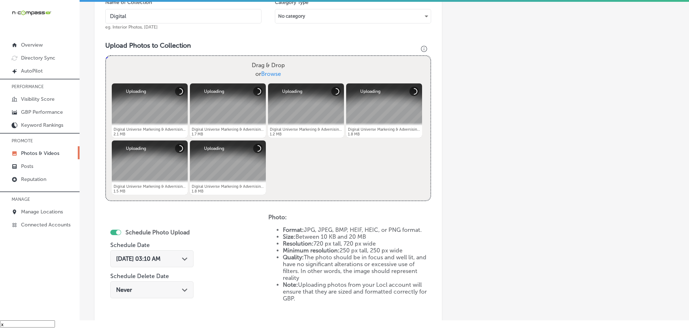
type input "Digital Universe Marketing & Advertising"
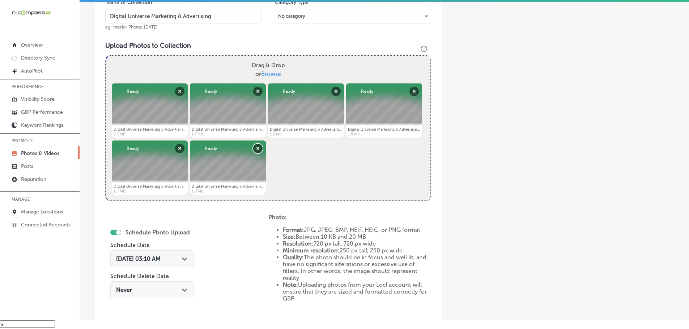
click at [255, 150] on button "Remove" at bounding box center [257, 148] width 9 height 9
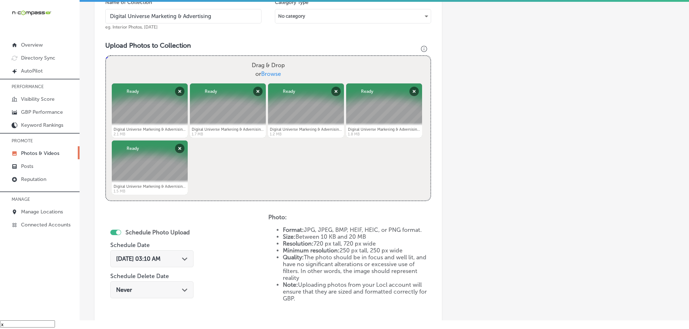
click at [185, 259] on polygon at bounding box center [184, 259] width 5 height 3
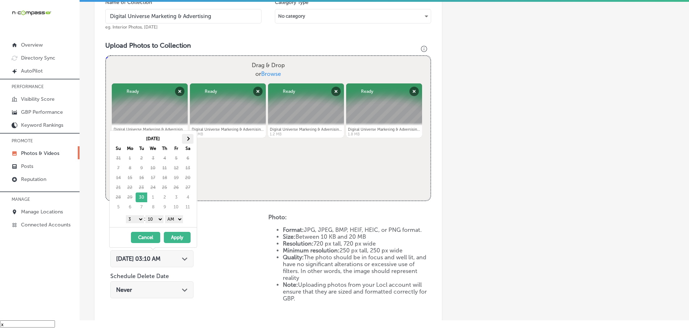
click at [190, 141] on th at bounding box center [188, 139] width 12 height 10
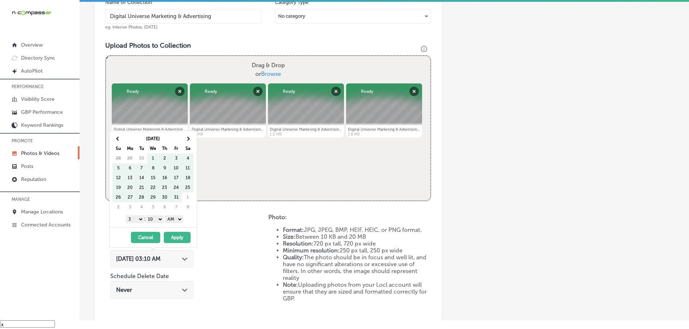
click at [190, 141] on th at bounding box center [188, 139] width 12 height 10
click at [133, 220] on select "1 2 3 4 5 6 7 8 9 10 11 12" at bounding box center [135, 219] width 18 height 8
click at [154, 216] on select "00 10 20 30 40 50" at bounding box center [154, 219] width 18 height 8
click at [153, 223] on div "1 2 3 4 5 6 7 8 9 10 11 12 : 00 10 20 30 40 50 AM PM" at bounding box center [154, 219] width 84 height 11
click at [158, 218] on select "00 10 20 30 40 50" at bounding box center [154, 219] width 18 height 8
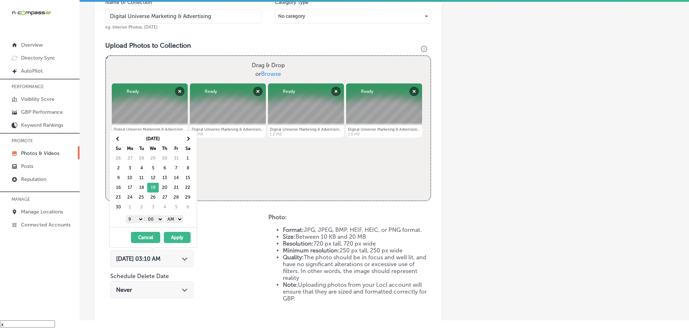
click at [173, 220] on select "AM PM" at bounding box center [174, 219] width 18 height 8
click at [177, 235] on button "Apply" at bounding box center [177, 237] width 27 height 11
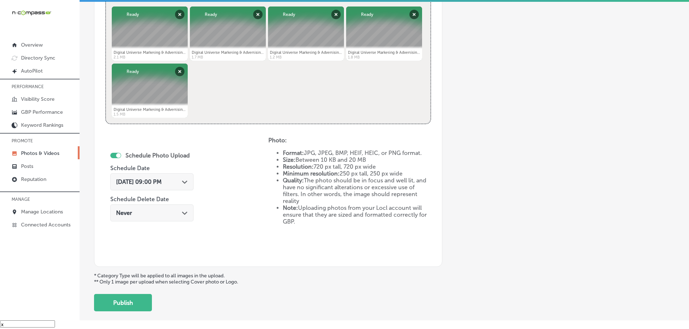
scroll to position [327, 0]
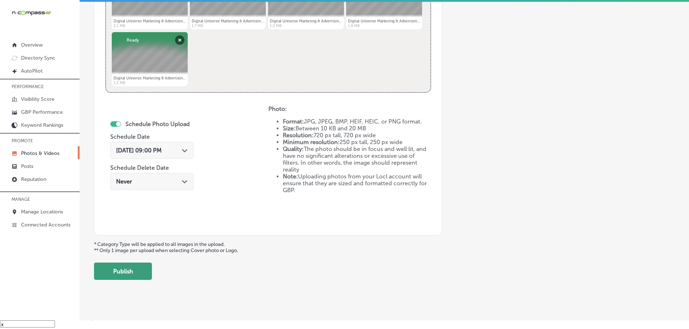
click at [132, 276] on button "Publish" at bounding box center [123, 271] width 58 height 17
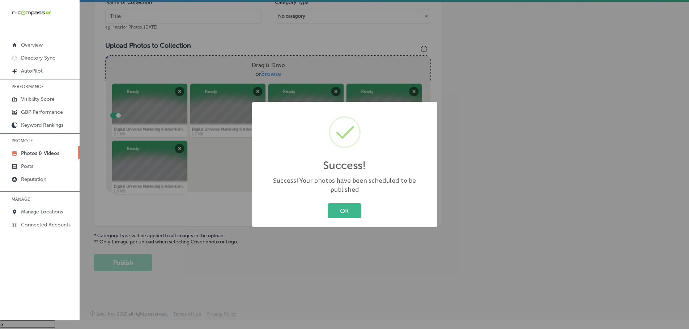
scroll to position [219, 0]
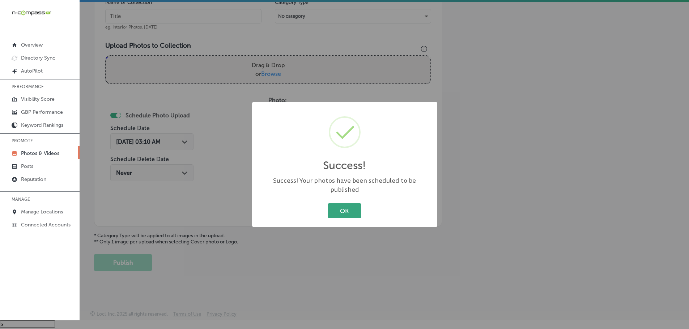
click at [347, 205] on button "OK" at bounding box center [345, 211] width 34 height 15
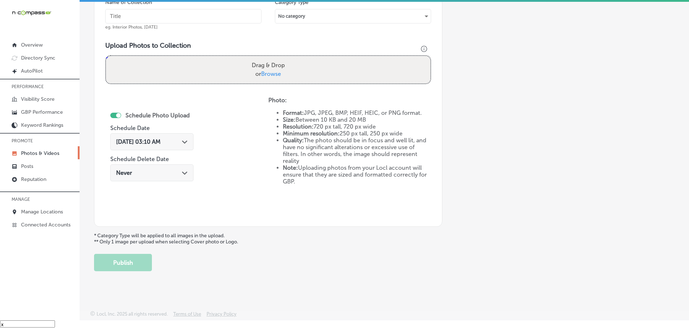
click at [272, 73] on span "Browse" at bounding box center [271, 74] width 20 height 7
click at [272, 58] on input "Drag & Drop or Browse" at bounding box center [268, 57] width 324 height 2
type input "C:\fakepath\Digital Universe Marketing & Advertising-19 (9).png"
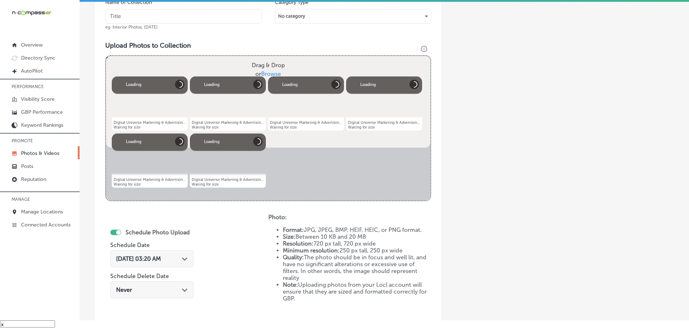
scroll to position [110, 0]
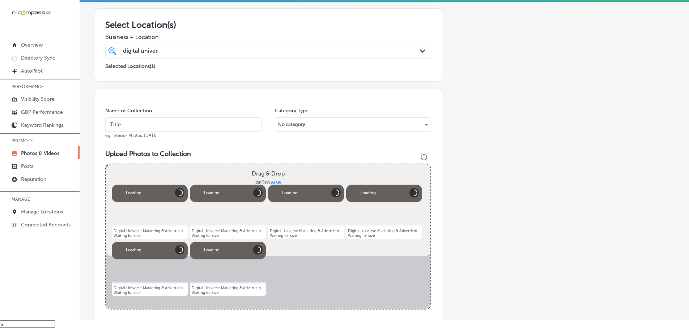
click at [184, 123] on input "text" at bounding box center [183, 125] width 156 height 14
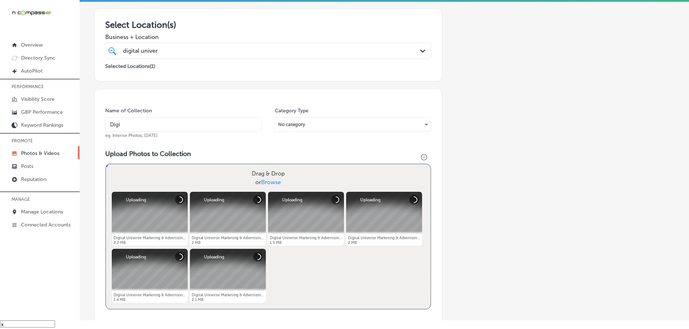
type input "Digital Universe Marketing & Advertising"
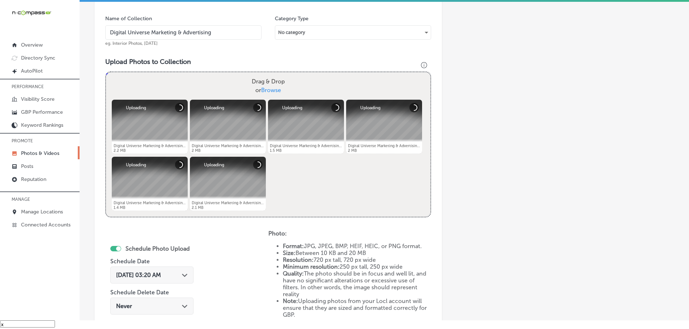
scroll to position [255, 0]
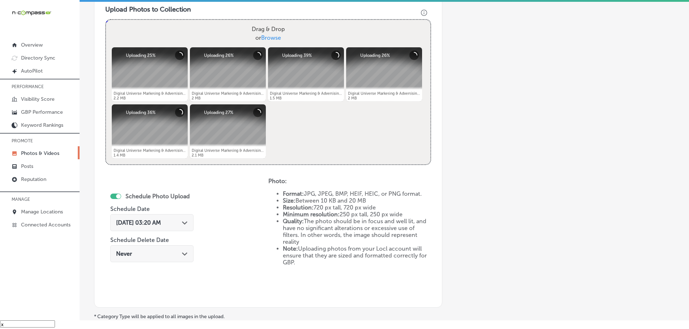
click at [186, 222] on icon "Path Created with Sketch." at bounding box center [184, 223] width 5 height 3
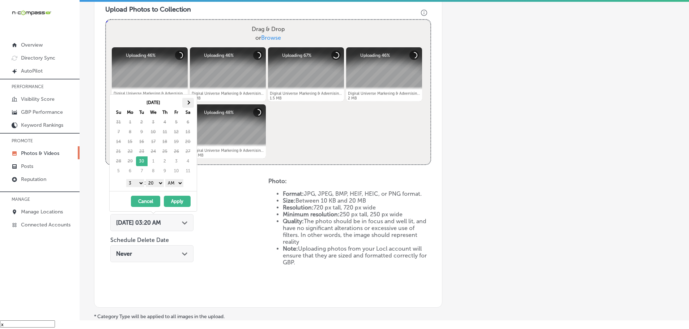
click at [190, 102] on th at bounding box center [188, 103] width 12 height 10
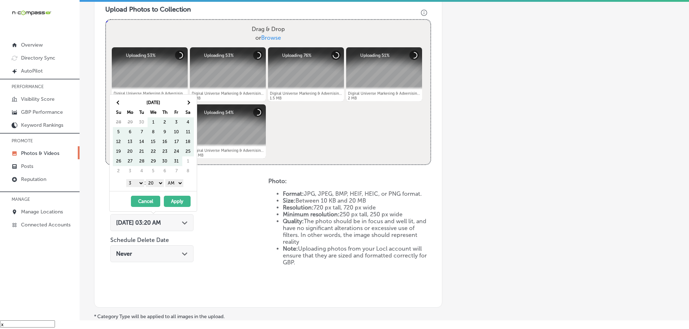
click at [190, 102] on th at bounding box center [188, 103] width 12 height 10
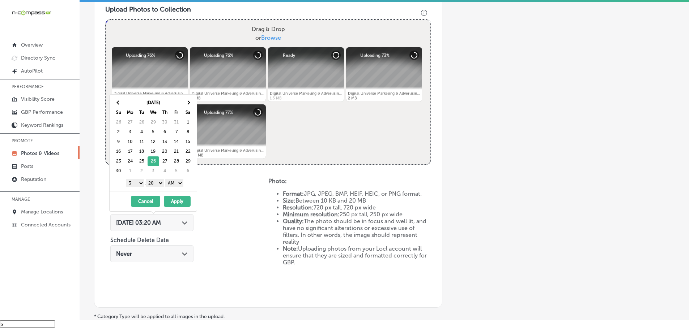
click at [130, 185] on select "1 2 3 4 5 6 7 8 9 10 11 12" at bounding box center [135, 183] width 18 height 8
click at [151, 185] on select "00 10 20 30 40 50" at bounding box center [155, 183] width 18 height 8
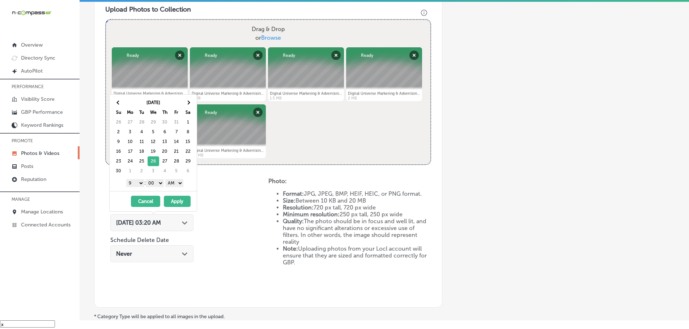
click at [175, 186] on select "AM PM" at bounding box center [174, 183] width 18 height 8
click at [178, 199] on button "Apply" at bounding box center [177, 201] width 27 height 11
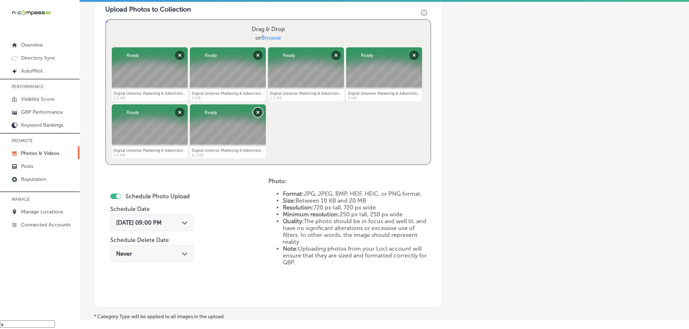
click at [254, 110] on button "Remove" at bounding box center [257, 112] width 9 height 9
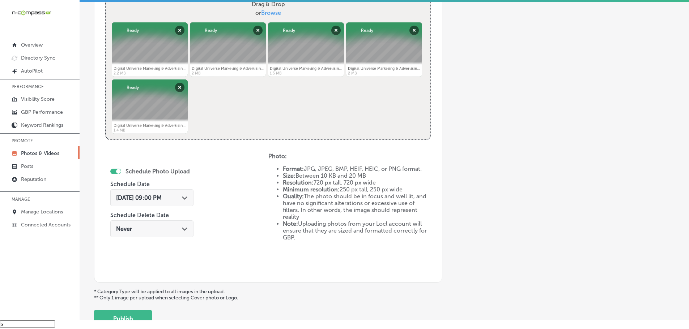
scroll to position [327, 0]
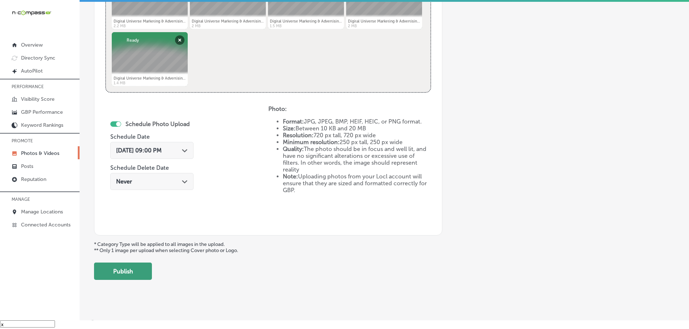
click at [133, 268] on button "Publish" at bounding box center [123, 271] width 58 height 17
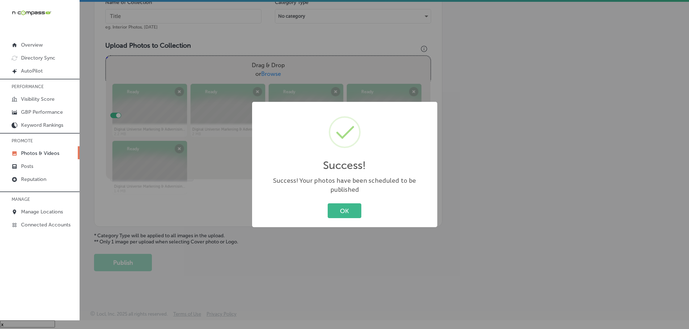
scroll to position [219, 0]
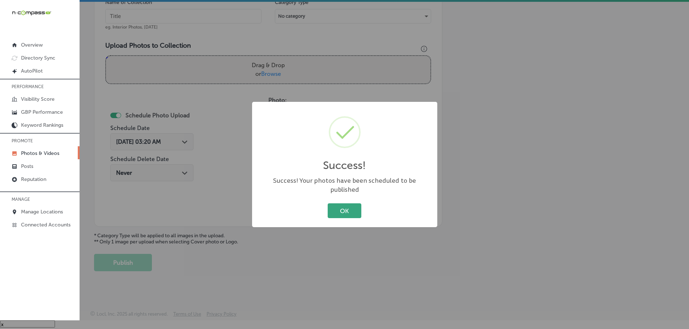
click at [338, 207] on button "OK" at bounding box center [345, 211] width 34 height 15
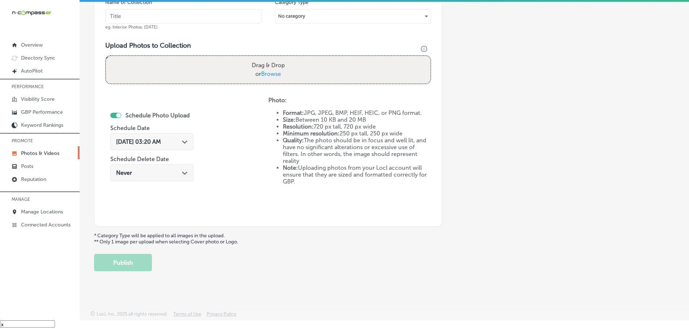
scroll to position [183, 0]
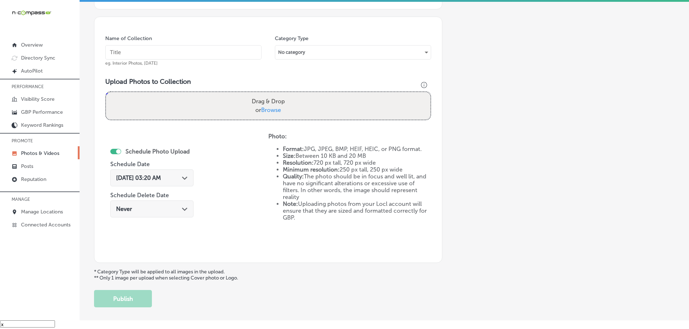
click at [273, 113] on span "Browse" at bounding box center [271, 110] width 20 height 7
click at [273, 94] on input "Drag & Drop or Browse" at bounding box center [268, 93] width 324 height 2
type input "C:\fakepath\Digital Universe Marketing & Advertising-19 (10).png"
click at [206, 55] on input "text" at bounding box center [183, 52] width 156 height 14
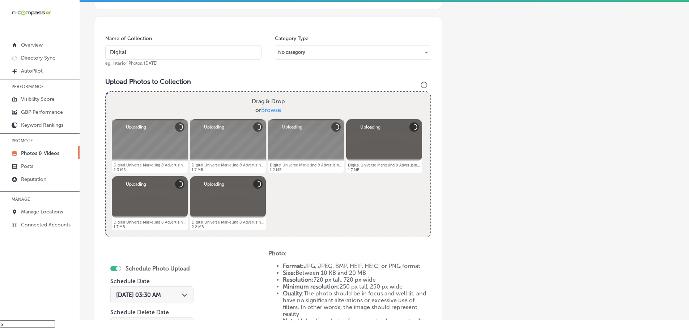
type input "Digital Universe Marketing & Advertising"
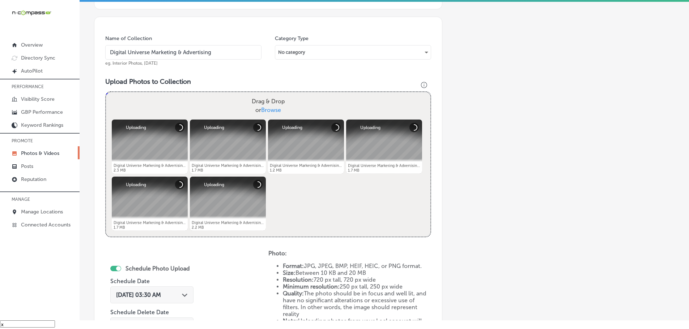
click at [185, 294] on icon "Path Created with Sketch." at bounding box center [184, 295] width 5 height 3
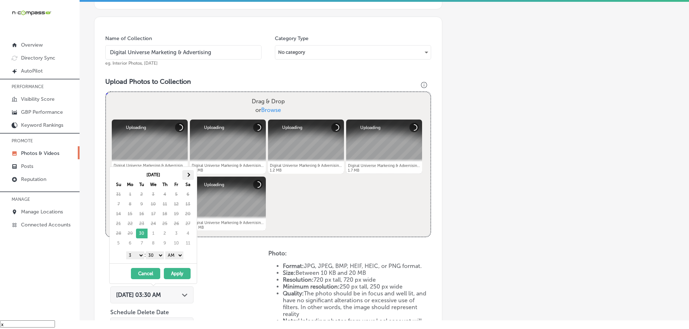
click at [190, 176] on th at bounding box center [188, 175] width 12 height 10
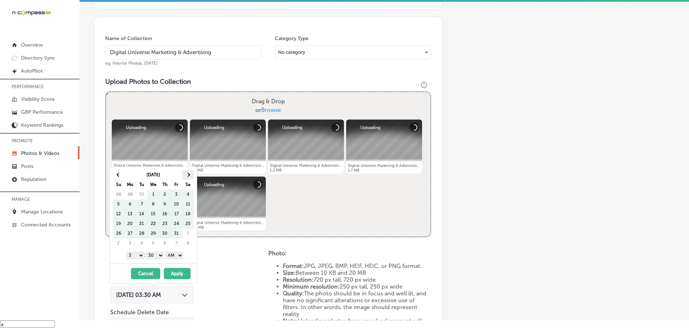
click at [186, 175] on span at bounding box center [188, 175] width 4 height 4
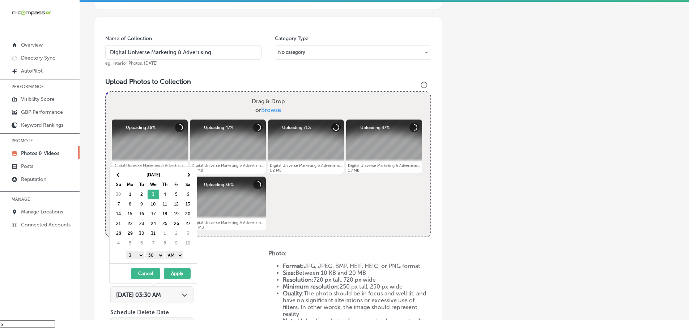
click at [133, 254] on select "1 2 3 4 5 6 7 8 9 10 11 12" at bounding box center [135, 256] width 18 height 8
click at [153, 255] on select "00 10 20 30 40 50" at bounding box center [155, 256] width 18 height 8
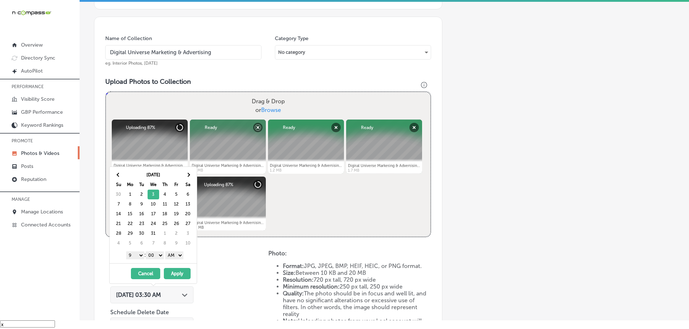
click at [171, 257] on select "AM PM" at bounding box center [174, 256] width 18 height 8
click at [177, 272] on button "Apply" at bounding box center [177, 273] width 27 height 11
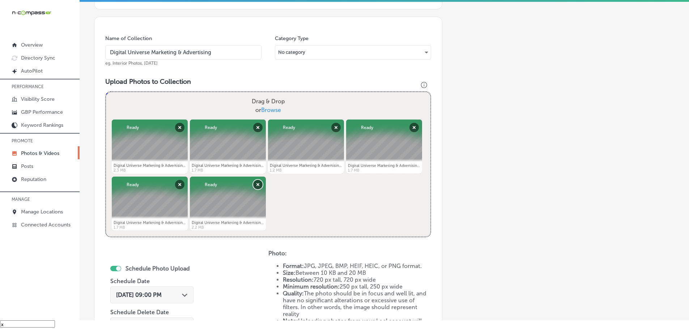
click at [255, 185] on button "Remove" at bounding box center [257, 184] width 9 height 9
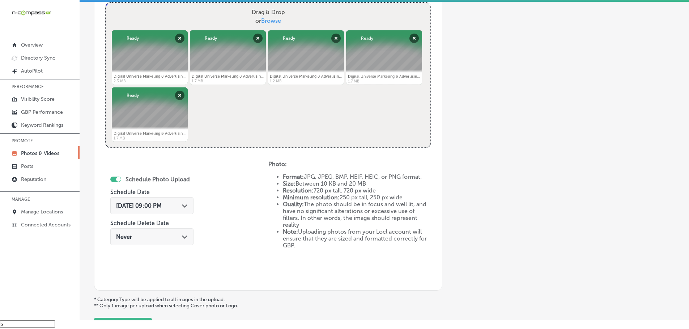
scroll to position [291, 0]
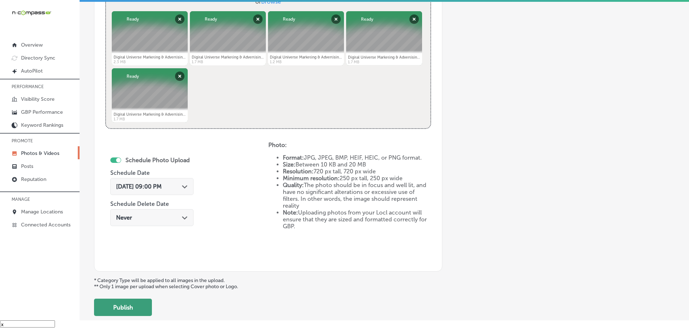
click at [135, 305] on button "Publish" at bounding box center [123, 307] width 58 height 17
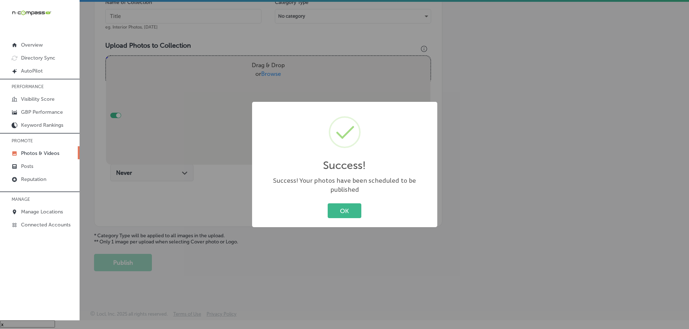
scroll to position [219, 0]
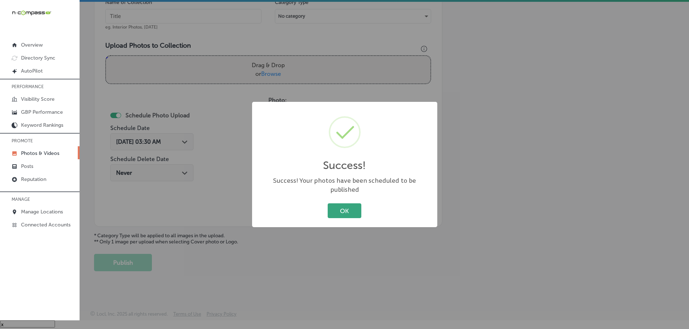
click at [344, 204] on button "OK" at bounding box center [345, 211] width 34 height 15
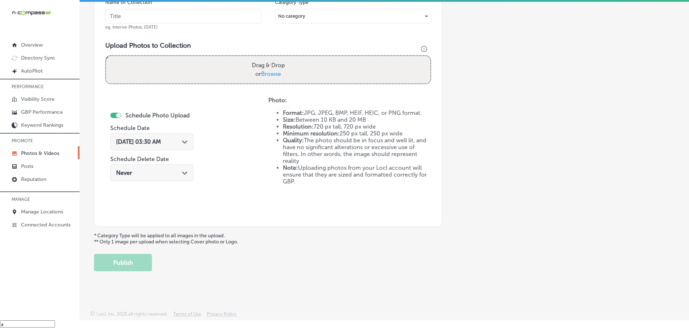
click at [272, 74] on span "Browse" at bounding box center [271, 74] width 20 height 7
click at [272, 58] on input "Drag & Drop or Browse" at bounding box center [268, 57] width 324 height 2
type input "C:\fakepath\Digital Universe Marketing & Advertising-19 (11).png"
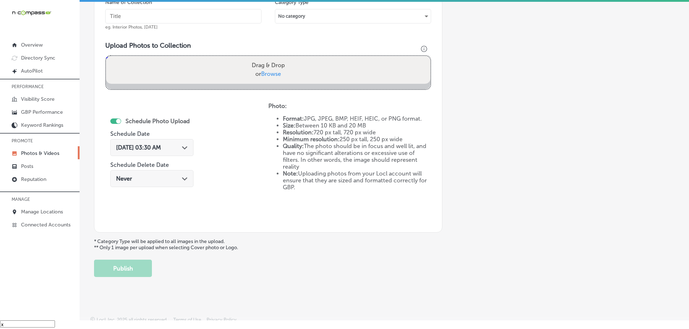
click at [151, 15] on input "text" at bounding box center [183, 16] width 156 height 14
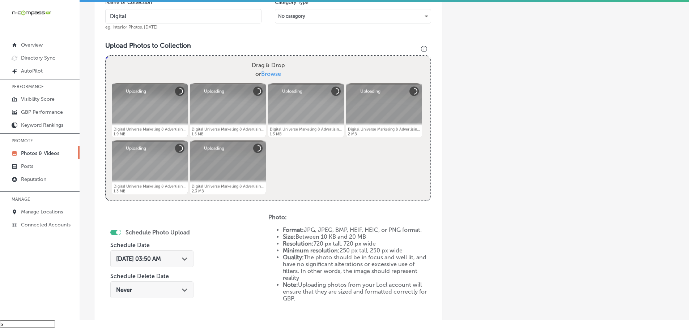
type input "Digital Universe Marketing & Advertising"
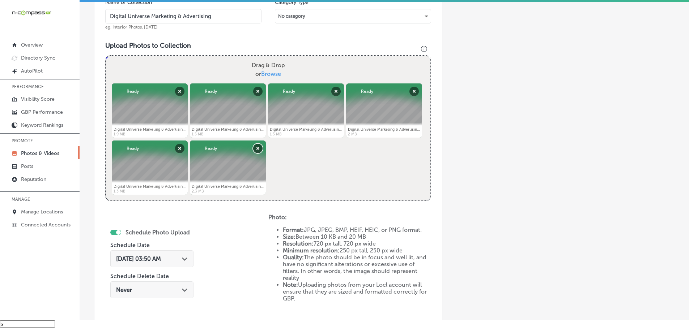
click at [258, 148] on button "Remove" at bounding box center [257, 148] width 9 height 9
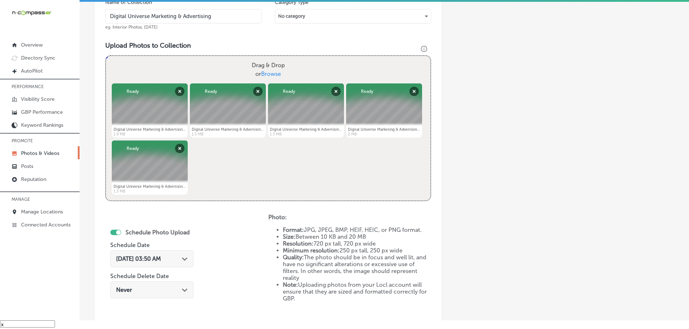
click at [187, 257] on div "Path Created with Sketch." at bounding box center [185, 259] width 6 height 6
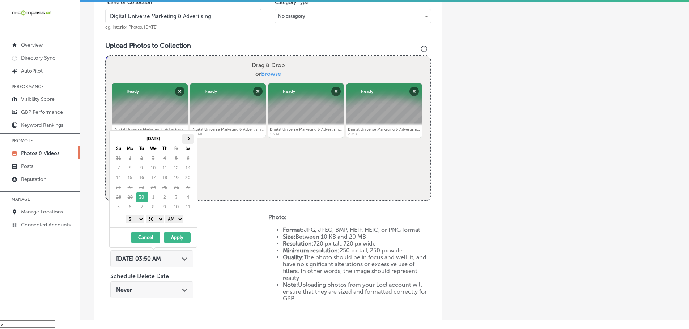
click at [187, 138] on span at bounding box center [188, 139] width 4 height 4
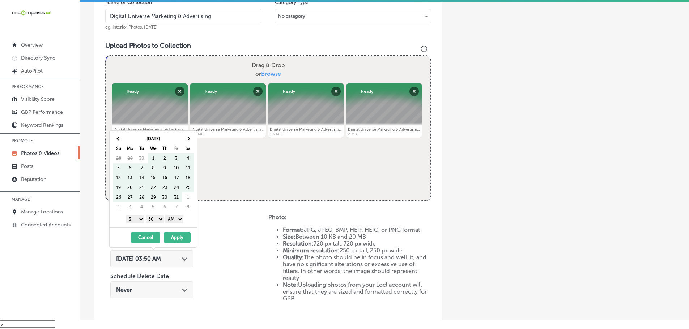
click at [187, 138] on span at bounding box center [188, 139] width 4 height 4
click at [132, 218] on select "1 2 3 4 5 6 7 8 9 10 11 12" at bounding box center [135, 219] width 18 height 8
click at [154, 218] on select "00 10 20 30 40 50" at bounding box center [155, 219] width 18 height 8
click at [175, 219] on select "AM PM" at bounding box center [174, 219] width 18 height 8
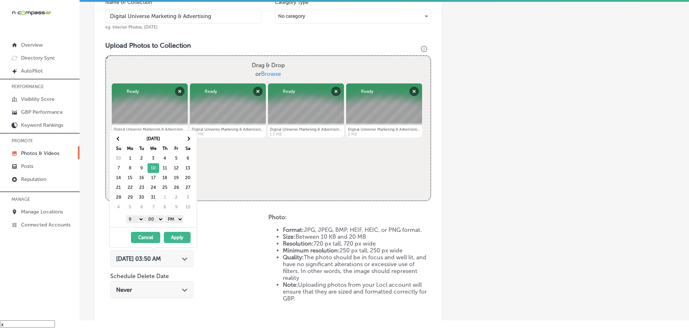
click at [178, 237] on button "Apply" at bounding box center [177, 237] width 27 height 11
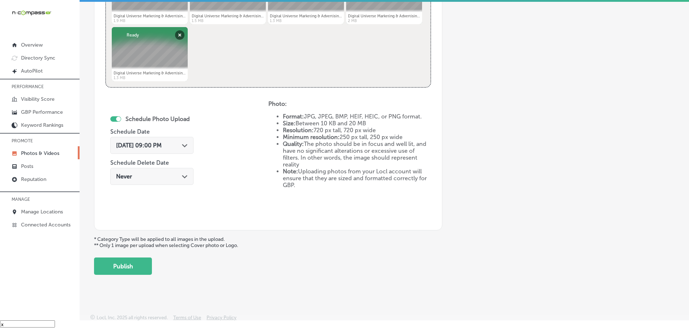
scroll to position [336, 0]
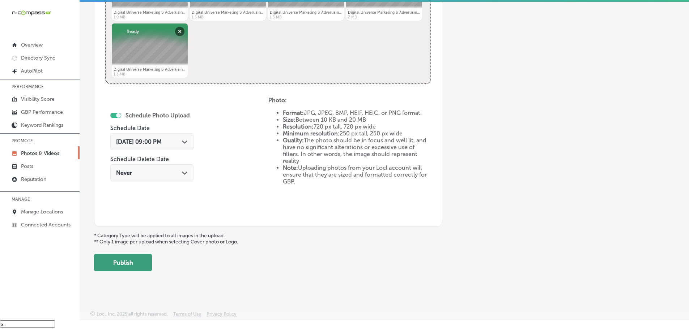
click at [139, 263] on button "Publish" at bounding box center [123, 262] width 58 height 17
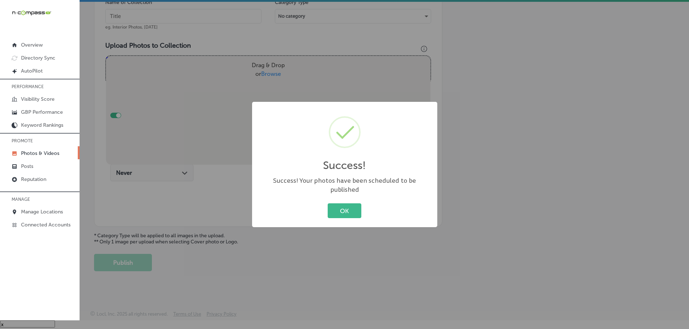
scroll to position [219, 0]
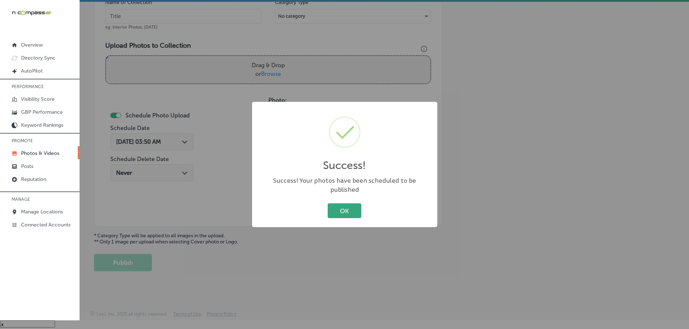
click at [340, 212] on button "OK" at bounding box center [345, 211] width 34 height 15
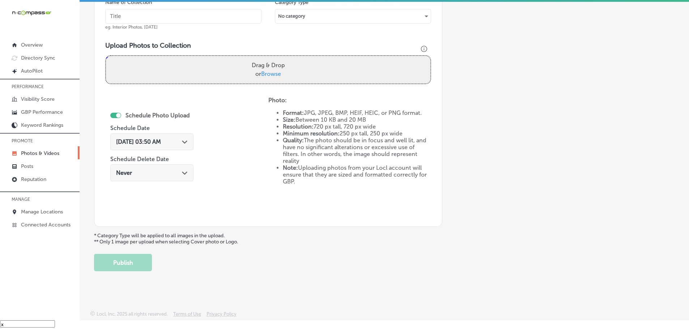
click at [273, 74] on span "Browse" at bounding box center [271, 74] width 20 height 7
click at [273, 58] on input "Drag & Drop or Browse" at bounding box center [268, 57] width 324 height 2
type input "C:\fakepath\Digital Universe Marketing & Advertising-19 (12).png"
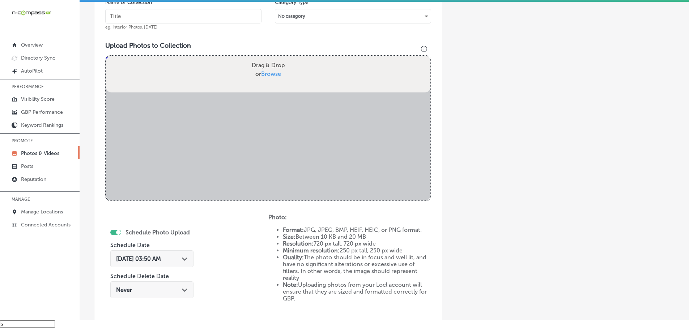
click at [196, 15] on input "text" at bounding box center [183, 16] width 156 height 14
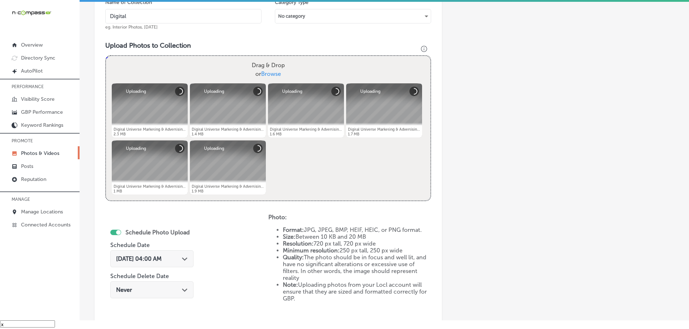
type input "Digital Universe Marketing & Advertising"
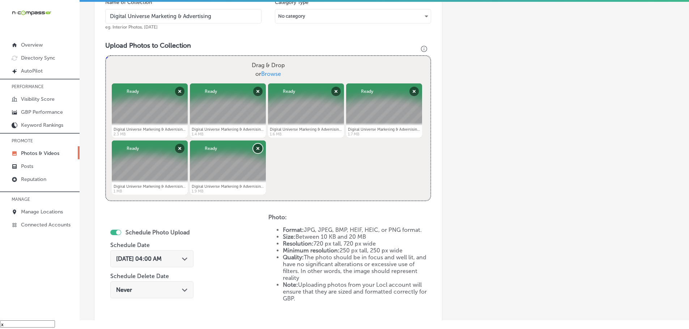
click at [259, 148] on button "Remove" at bounding box center [257, 148] width 9 height 9
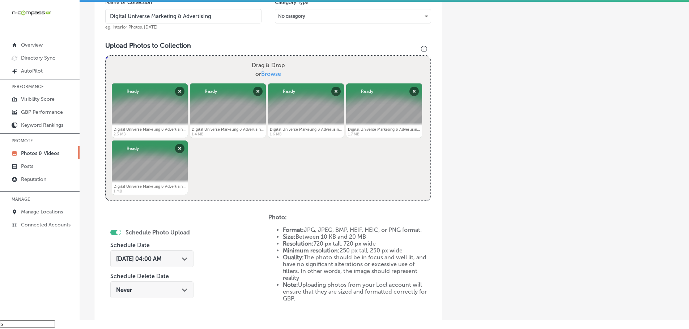
click at [186, 257] on div "Path Created with Sketch." at bounding box center [185, 259] width 6 height 6
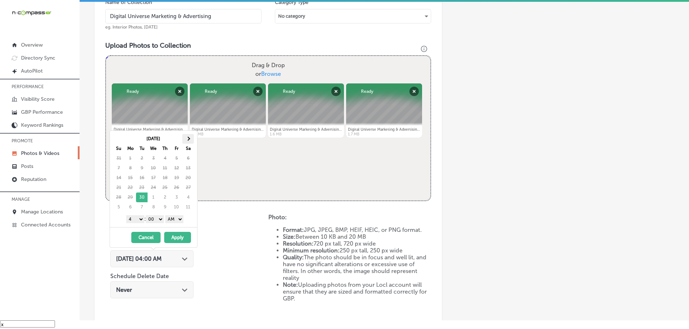
click at [192, 135] on th at bounding box center [188, 139] width 12 height 10
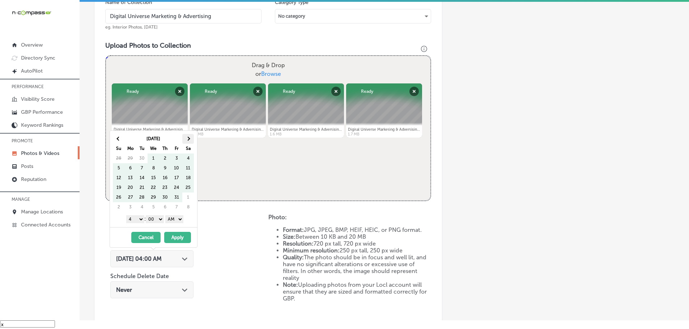
click at [188, 139] on span at bounding box center [188, 139] width 4 height 4
click at [188, 140] on span at bounding box center [188, 139] width 4 height 4
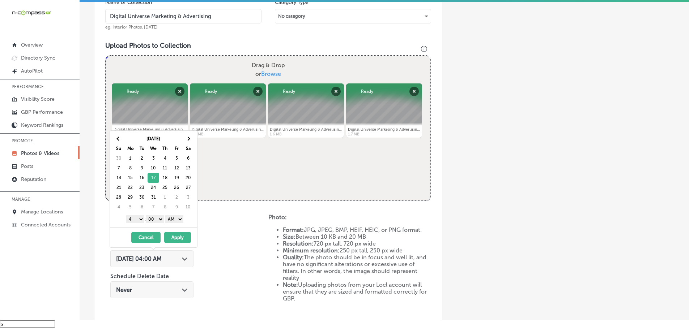
click at [133, 219] on select "1 2 3 4 5 6 7 8 9 10 11 12" at bounding box center [135, 219] width 18 height 8
click at [172, 219] on select "AM PM" at bounding box center [174, 219] width 18 height 8
click at [167, 215] on select "AM PM" at bounding box center [174, 219] width 18 height 8
click at [175, 218] on select "AM PM" at bounding box center [174, 219] width 18 height 8
click at [178, 236] on button "Apply" at bounding box center [177, 237] width 27 height 11
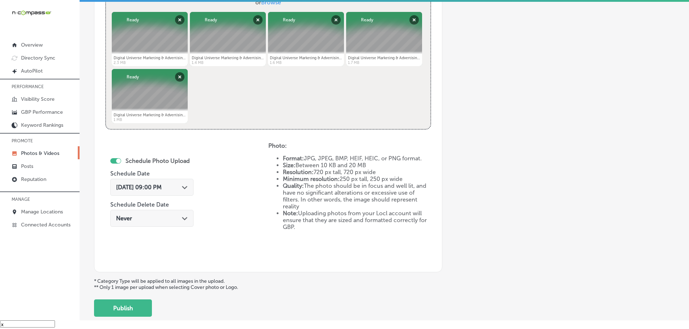
scroll to position [291, 0]
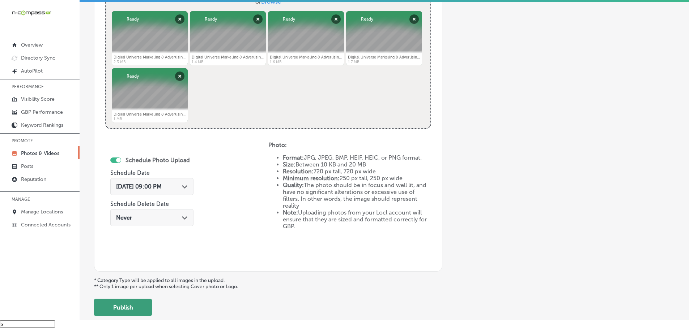
click at [140, 304] on button "Publish" at bounding box center [123, 307] width 58 height 17
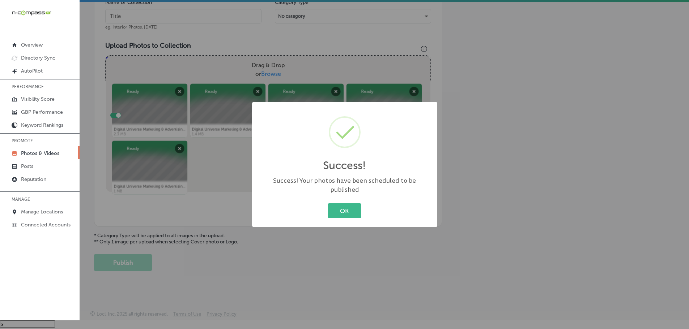
scroll to position [219, 0]
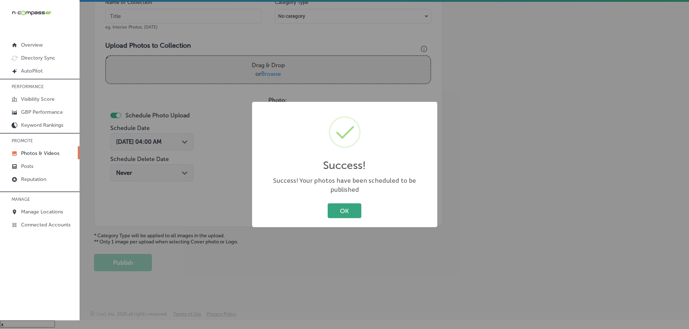
click at [336, 204] on button "OK" at bounding box center [345, 211] width 34 height 15
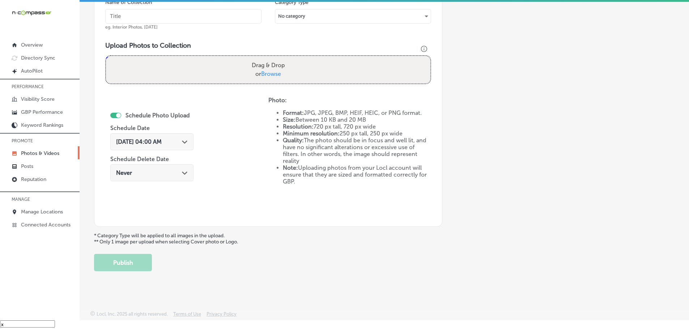
click at [271, 72] on span "Browse" at bounding box center [271, 74] width 20 height 7
click at [271, 58] on input "Drag & Drop or Browse" at bounding box center [268, 57] width 324 height 2
type input "C:\fakepath\Digital Universe Marketing & Advertising-19 (13).png"
click at [183, 16] on input "text" at bounding box center [183, 16] width 156 height 14
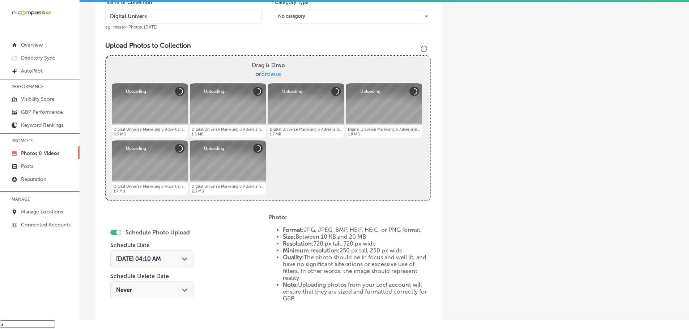
type input "Digital Universe Marketing & Advertising"
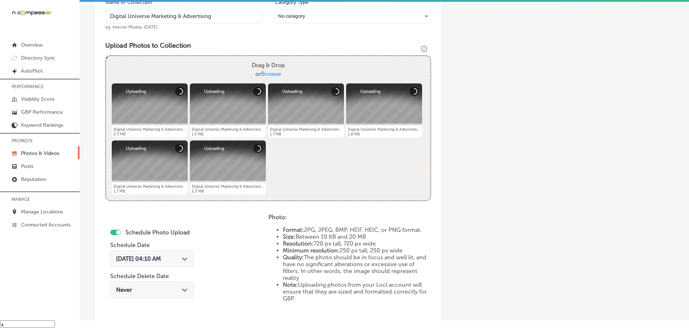
click at [185, 258] on icon "Path Created with Sketch." at bounding box center [184, 259] width 5 height 3
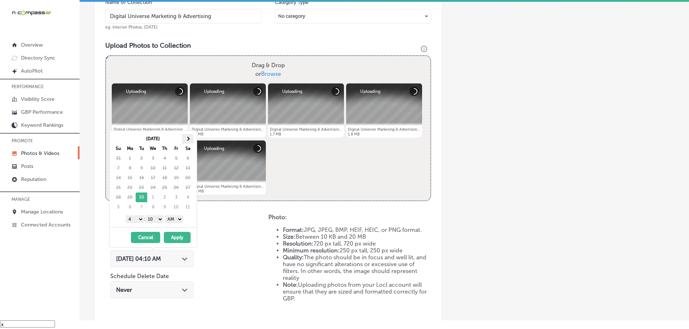
click at [187, 138] on span at bounding box center [188, 139] width 4 height 4
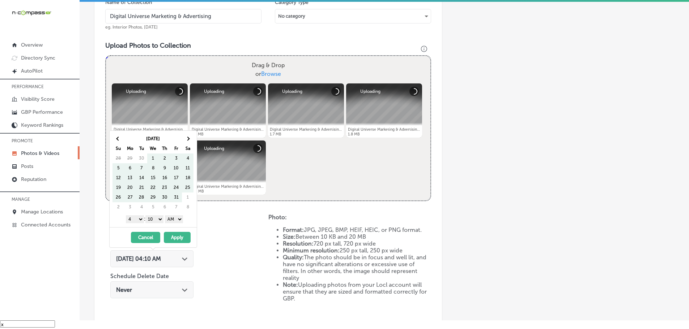
click at [187, 138] on span at bounding box center [188, 139] width 4 height 4
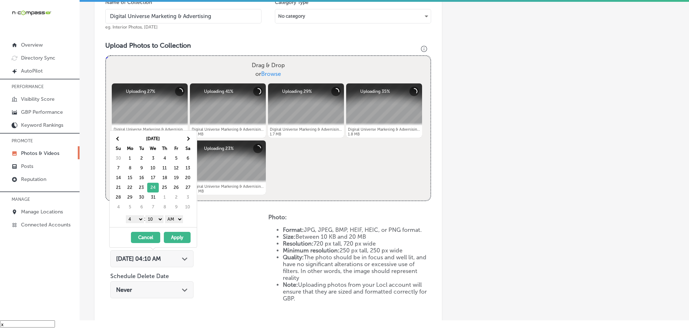
click at [134, 218] on select "1 2 3 4 5 6 7 8 9 10 11 12" at bounding box center [135, 219] width 18 height 8
click at [157, 219] on select "00 10 20 30 40 50" at bounding box center [154, 219] width 18 height 8
click at [170, 220] on select "AM PM" at bounding box center [174, 219] width 18 height 8
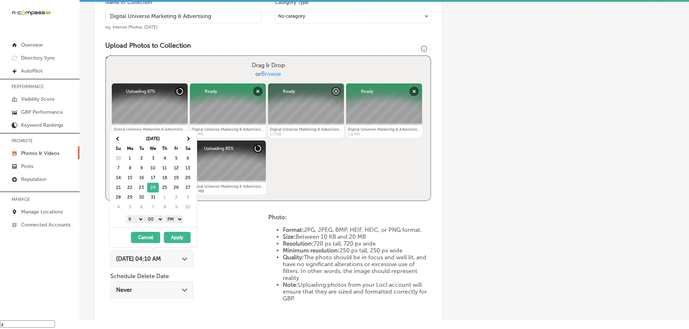
click at [176, 235] on button "Apply" at bounding box center [177, 237] width 27 height 11
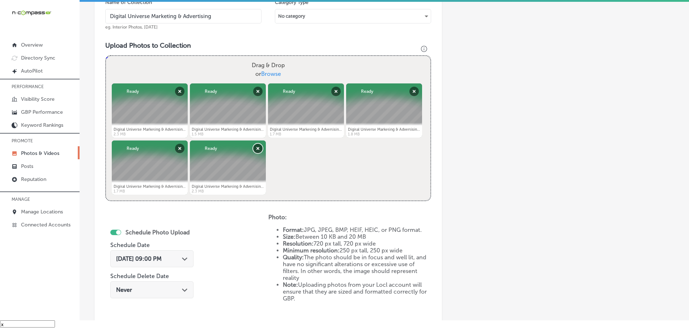
click at [257, 148] on button "Remove" at bounding box center [257, 148] width 9 height 9
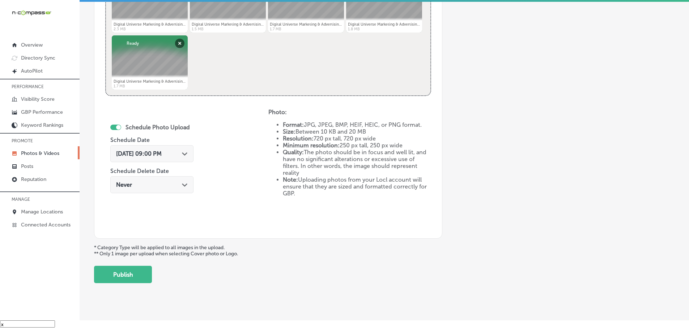
scroll to position [327, 0]
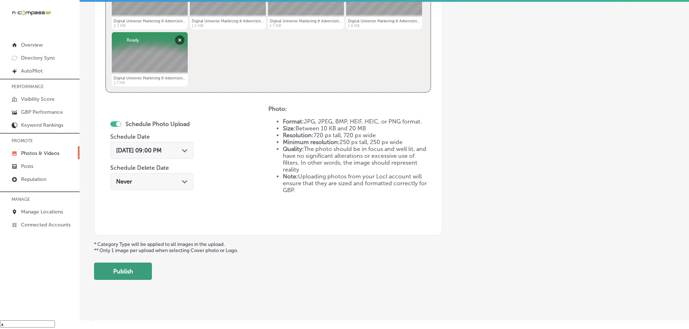
click at [130, 271] on button "Publish" at bounding box center [123, 271] width 58 height 17
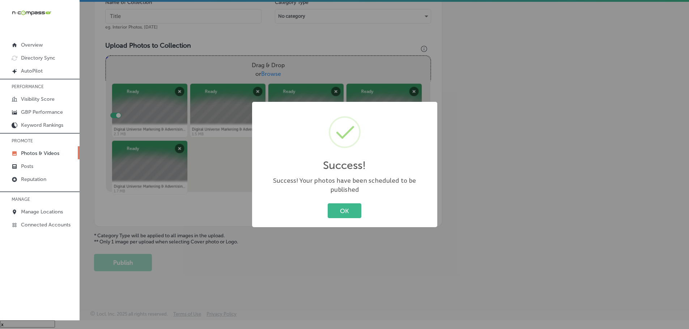
scroll to position [219, 0]
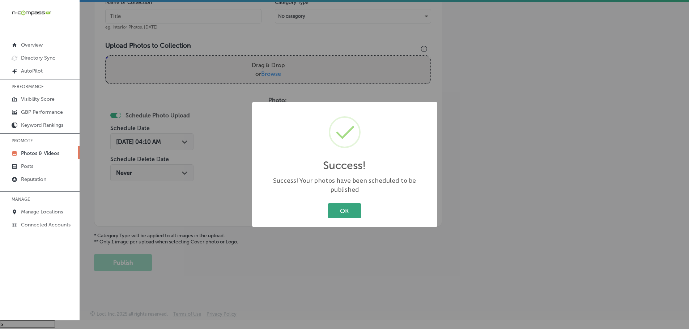
click at [347, 209] on button "OK" at bounding box center [345, 211] width 34 height 15
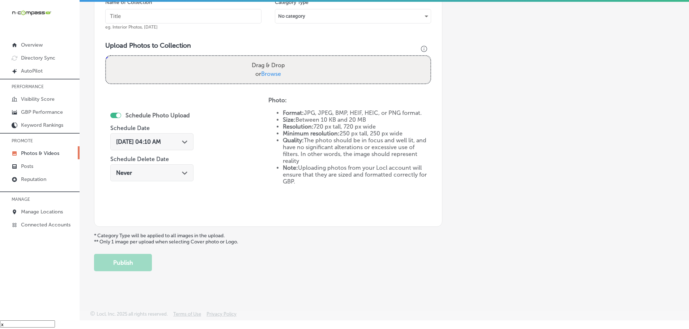
click at [268, 71] on span "Browse" at bounding box center [271, 74] width 20 height 7
click at [268, 58] on input "Drag & Drop or Browse" at bounding box center [268, 57] width 324 height 2
type input "C:\fakepath\Digital Universe Marketing & Advertising-19 (14).png"
click at [164, 15] on input "text" at bounding box center [183, 16] width 156 height 14
type input "Digital"
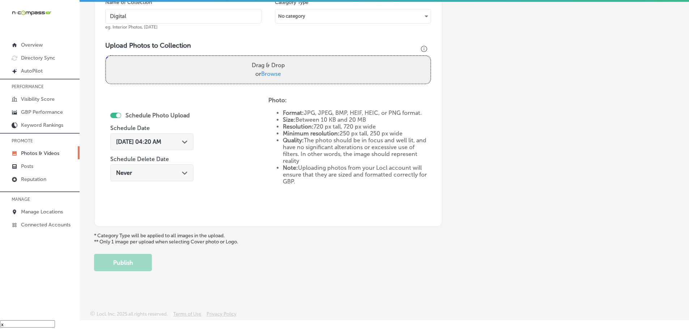
type input "Digital Universe Marketing & Advertising"
click at [268, 72] on span "Browse" at bounding box center [271, 74] width 20 height 7
click at [268, 58] on input "Drag & Drop or Browse" at bounding box center [268, 57] width 324 height 2
type input "C:\fakepath\Digital Universe Marketing & Advertising-19 (14).png"
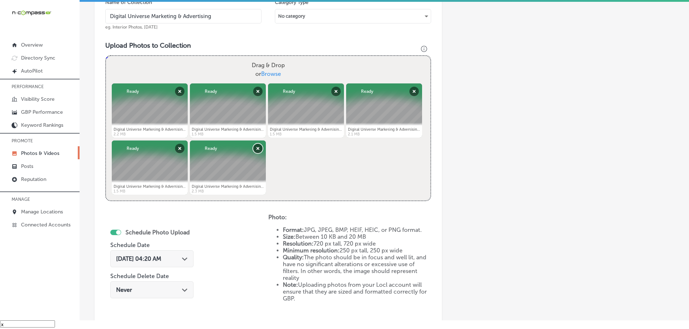
click at [256, 150] on button "Remove" at bounding box center [257, 148] width 9 height 9
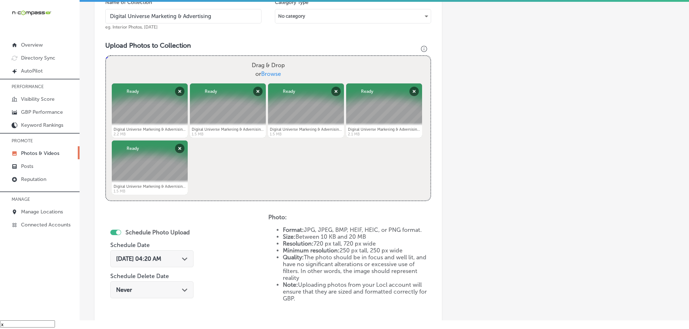
click at [185, 257] on div "Path Created with Sketch." at bounding box center [185, 259] width 6 height 6
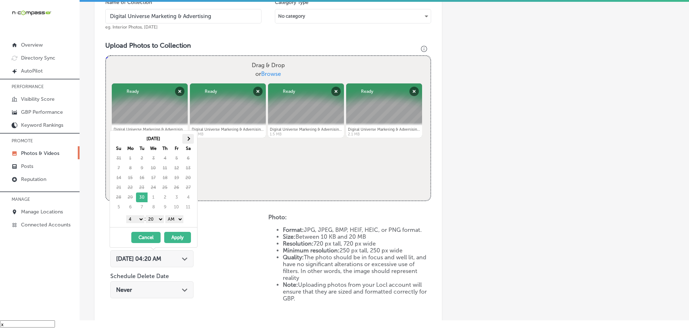
click at [192, 141] on th at bounding box center [188, 139] width 12 height 10
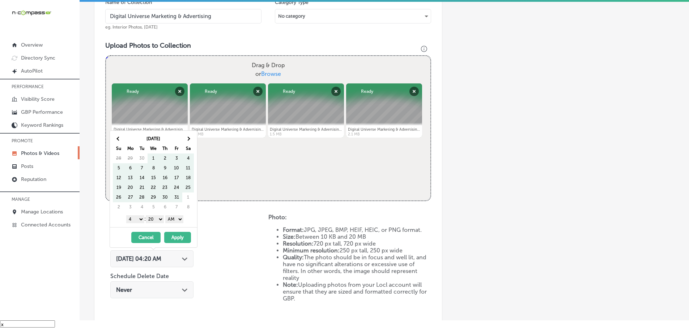
click at [192, 141] on th at bounding box center [188, 139] width 12 height 10
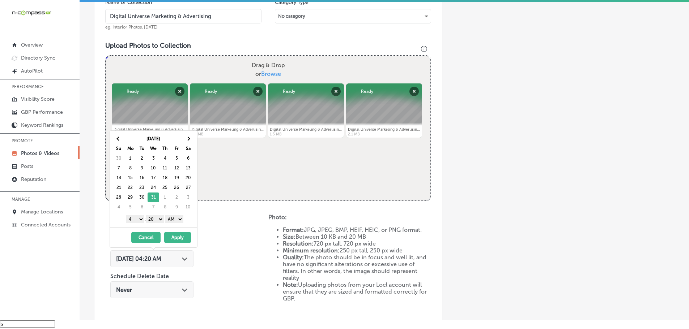
click at [132, 224] on div "1 2 3 4 5 6 7 8 9 10 11 12 : 00 10 20 30 40 50 AM PM" at bounding box center [155, 219] width 84 height 11
click at [135, 221] on select "1 2 3 4 5 6 7 8 9 10 11 12" at bounding box center [135, 219] width 18 height 8
click at [154, 217] on select "00 10 20 30 40 50" at bounding box center [155, 219] width 18 height 8
click at [173, 220] on select "AM PM" at bounding box center [174, 219] width 18 height 8
click at [180, 235] on button "Apply" at bounding box center [177, 237] width 27 height 11
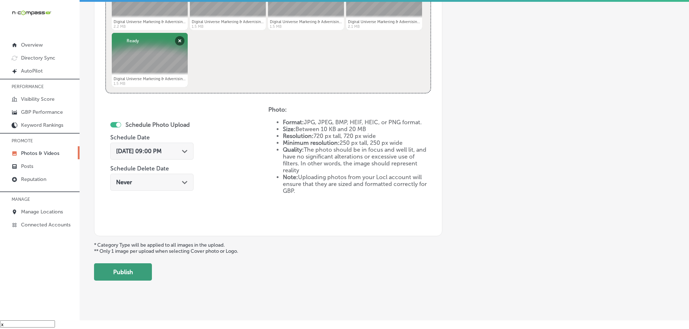
scroll to position [327, 0]
click at [135, 274] on button "Publish" at bounding box center [123, 271] width 58 height 17
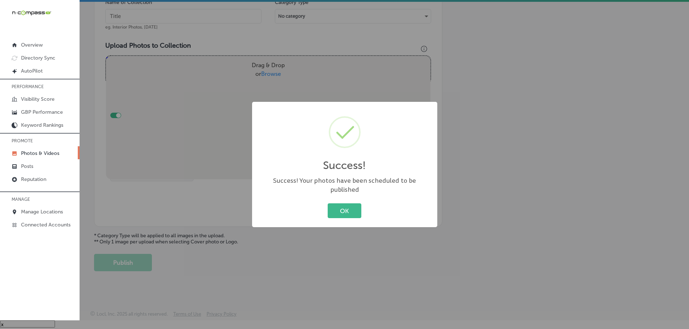
scroll to position [219, 0]
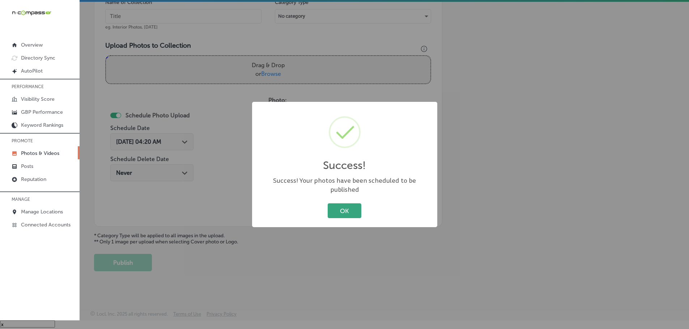
click at [334, 210] on button "OK" at bounding box center [345, 211] width 34 height 15
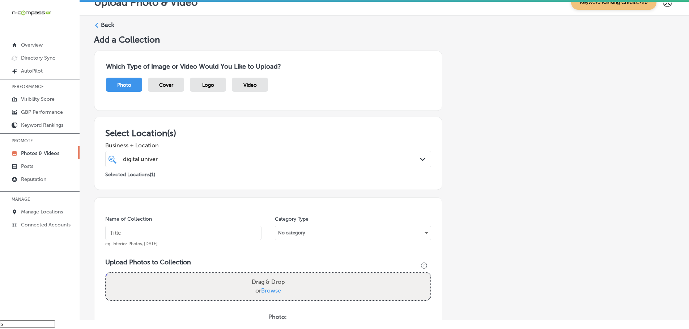
scroll to position [0, 0]
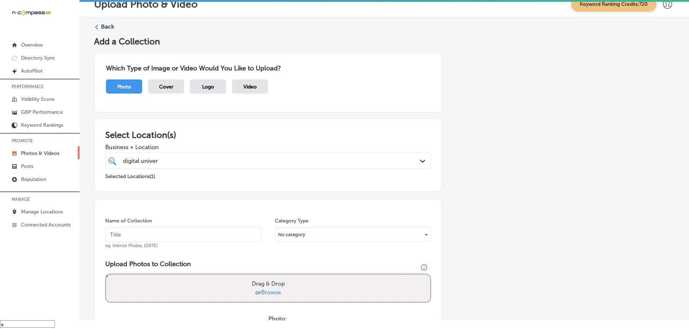
click at [97, 27] on icon at bounding box center [96, 27] width 5 height 5
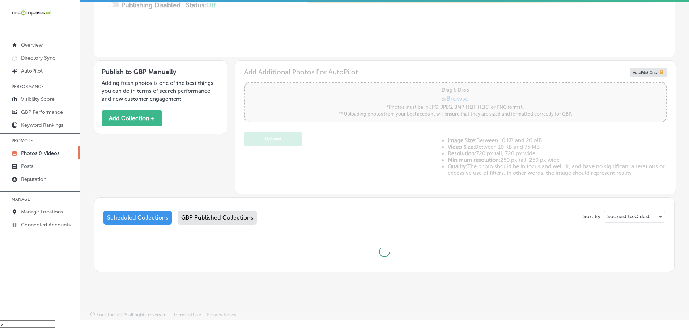
scroll to position [164, 0]
type input "0"
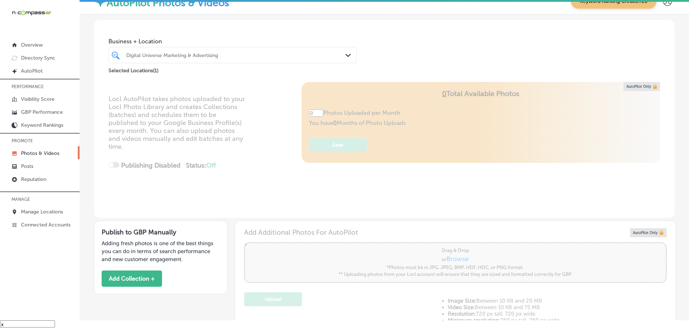
scroll to position [0, 0]
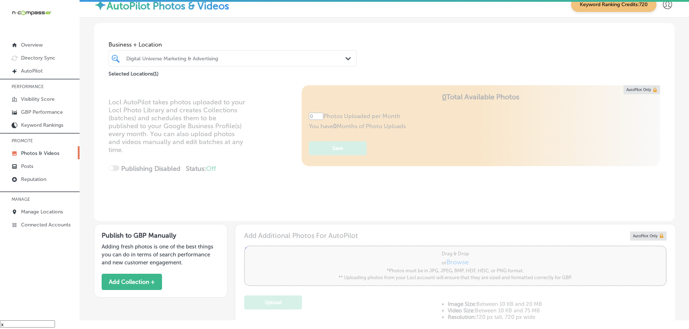
click at [349, 56] on div "Path Created with Sketch." at bounding box center [349, 59] width 8 height 8
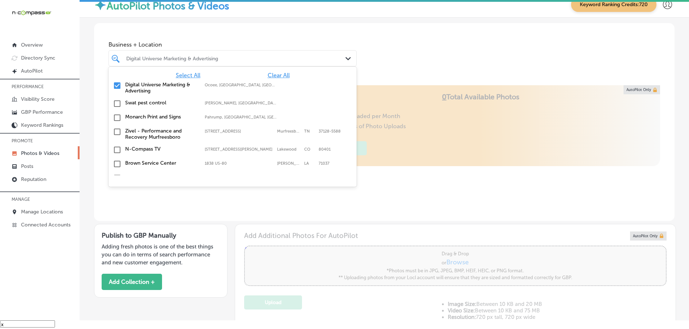
click at [277, 74] on span "Clear All" at bounding box center [279, 75] width 22 height 7
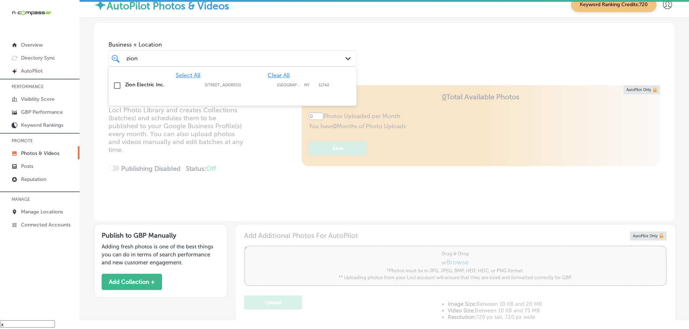
click at [134, 87] on label "Zion Electric Inc." at bounding box center [161, 85] width 72 height 6
type input "zion"
click at [405, 86] on div "Locl AutoPilot takes photos uploaded to your Locl Photo Library and creates Col…" at bounding box center [384, 153] width 580 height 136
type input "5"
